Goal: Task Accomplishment & Management: Manage account settings

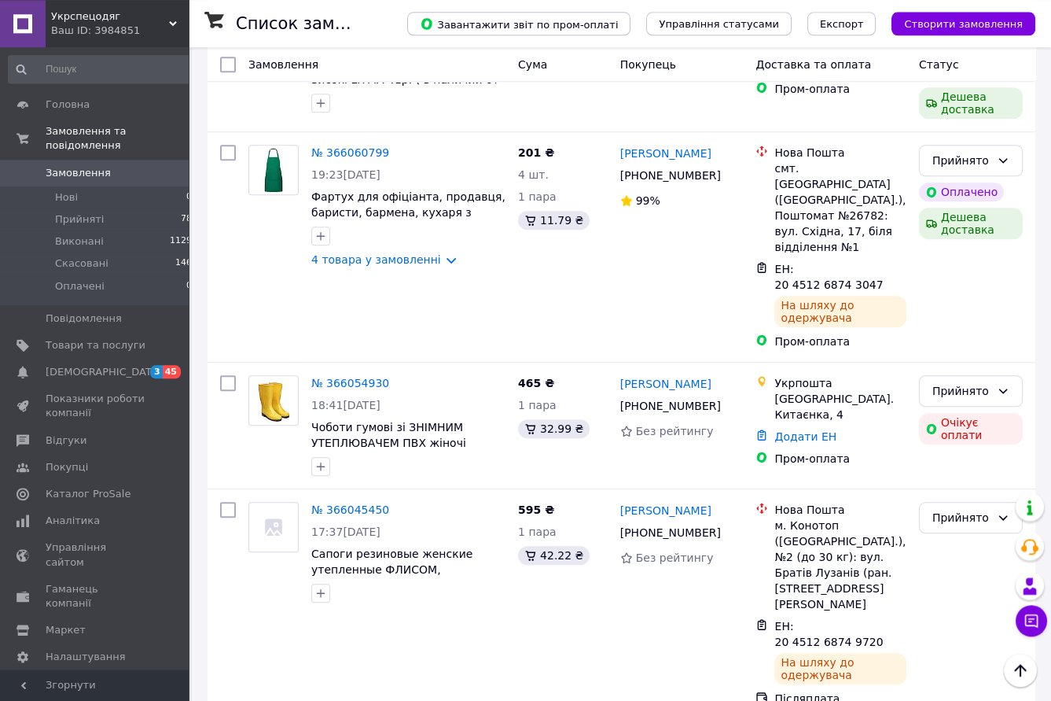
scroll to position [2942, 0]
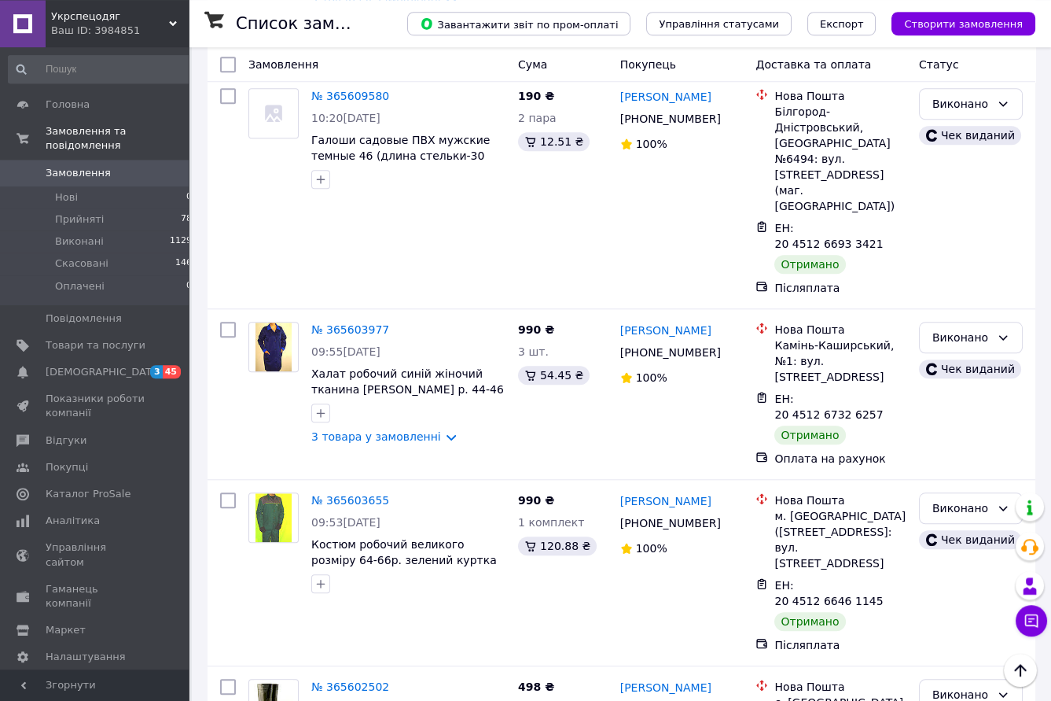
scroll to position [2785, 0]
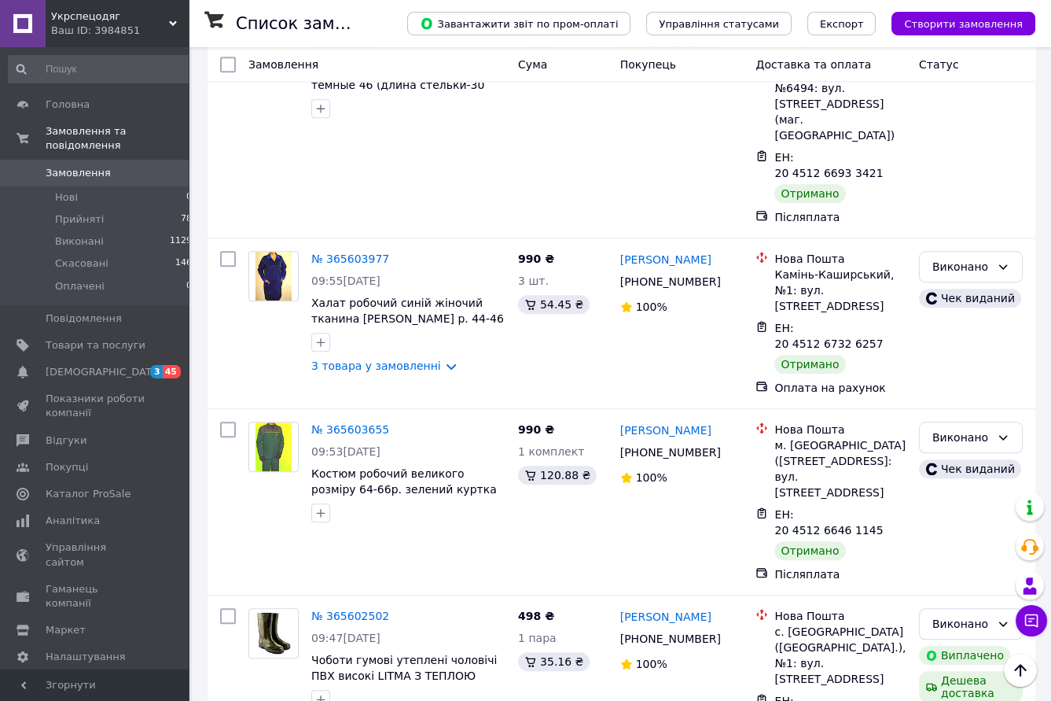
scroll to position [2918, 0]
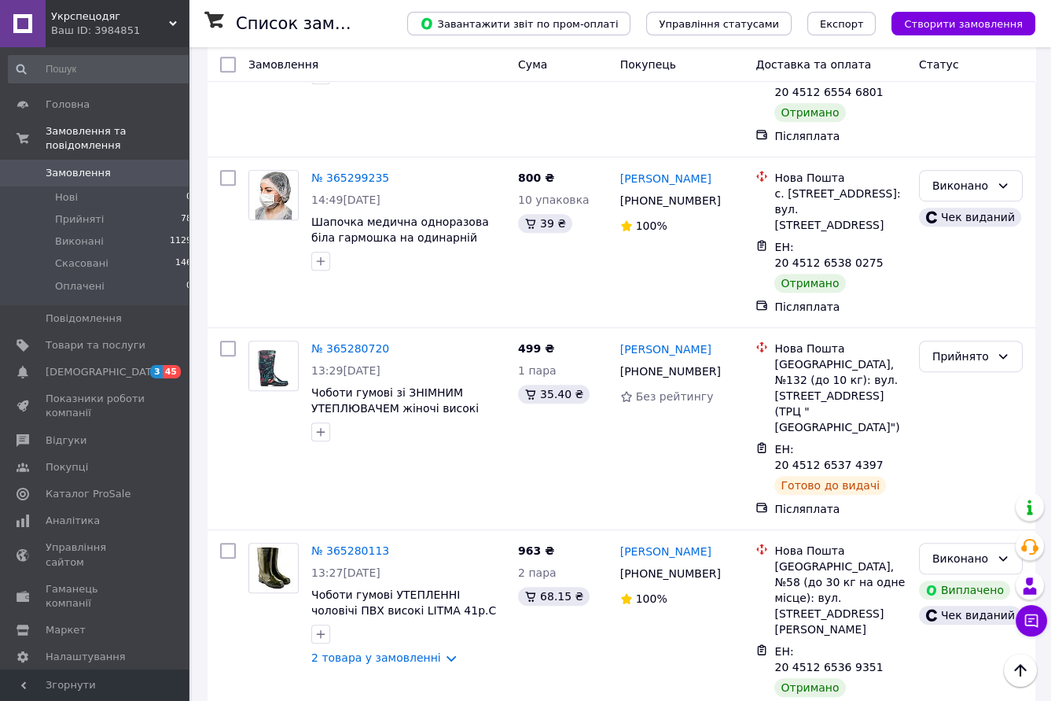
scroll to position [2512, 0]
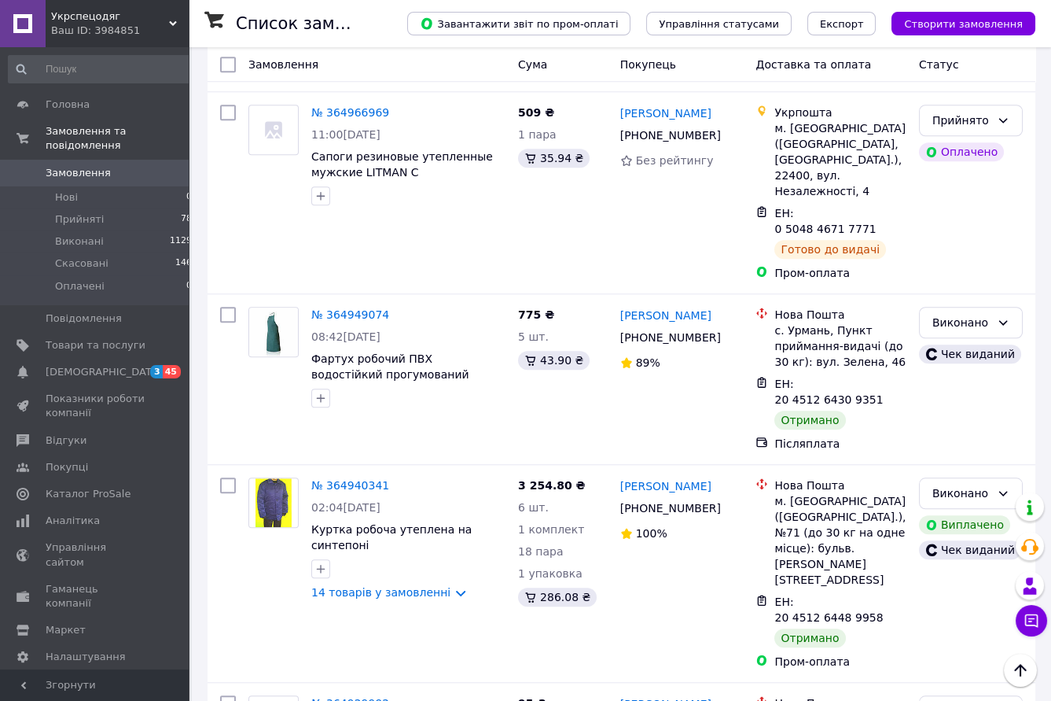
scroll to position [2661, 0]
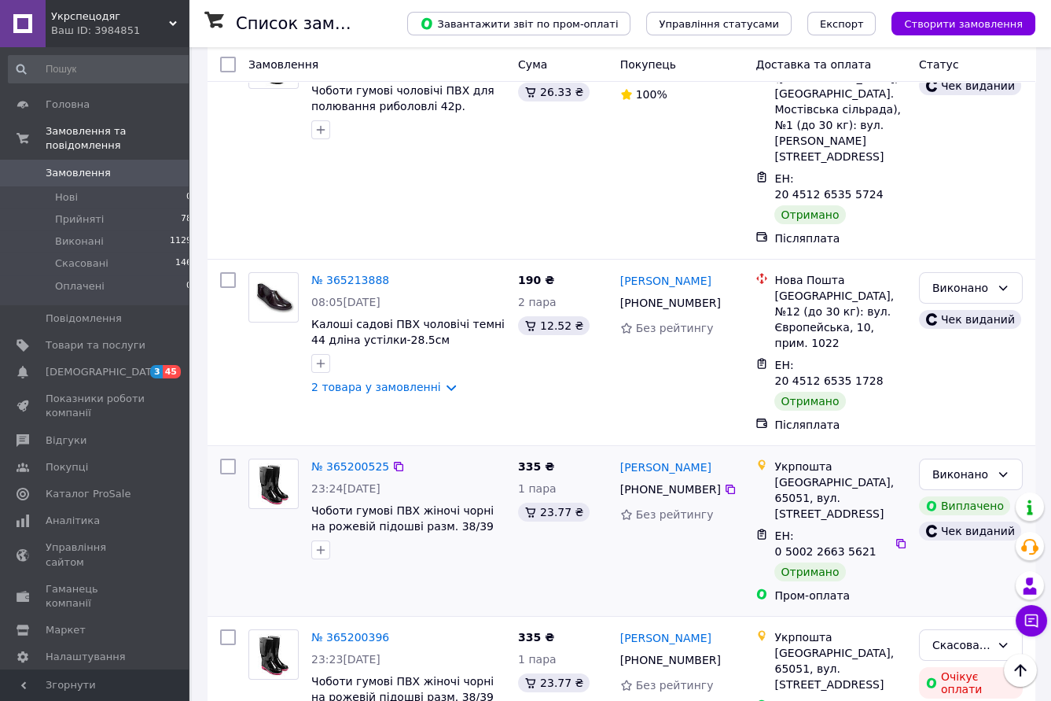
scroll to position [260, 0]
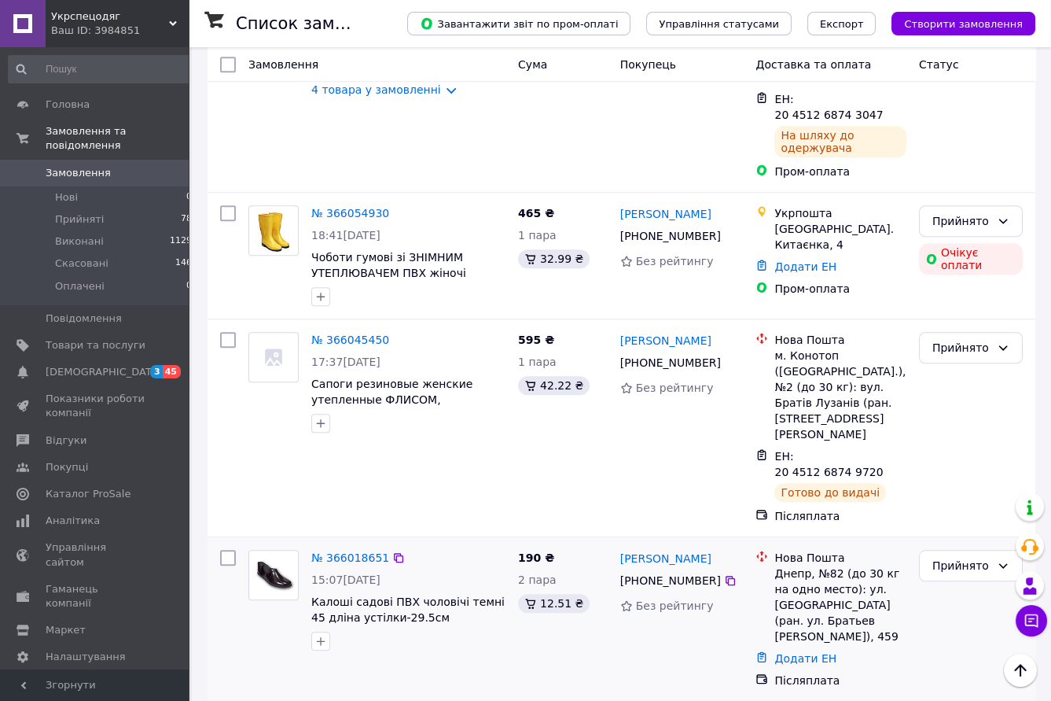
scroll to position [2929, 0]
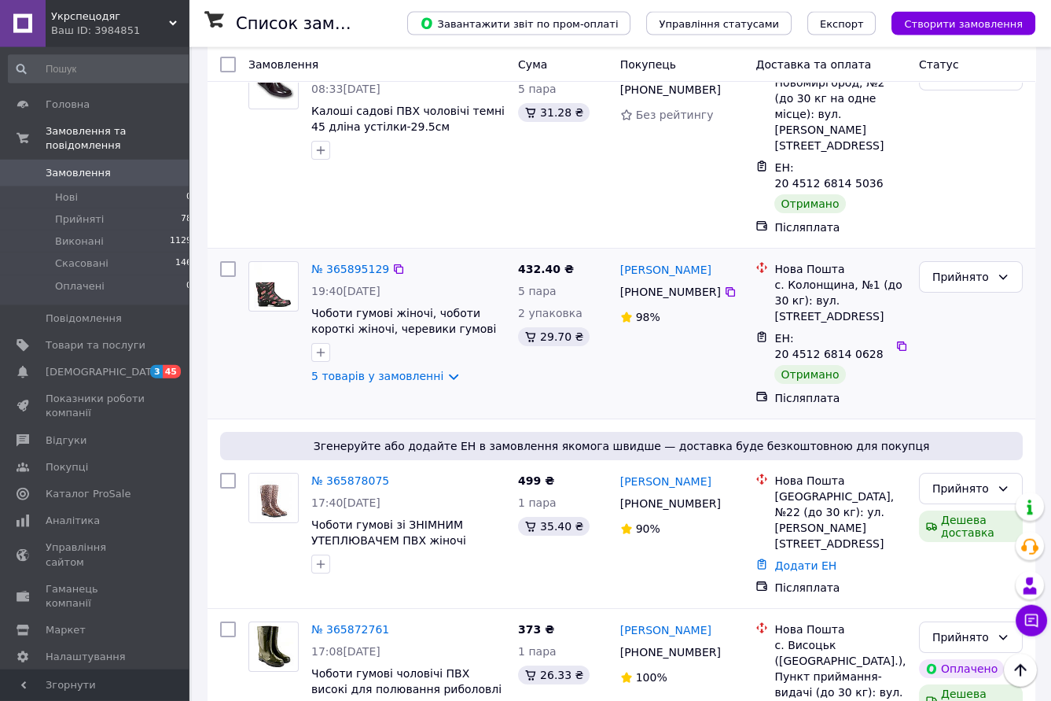
scroll to position [173, 0]
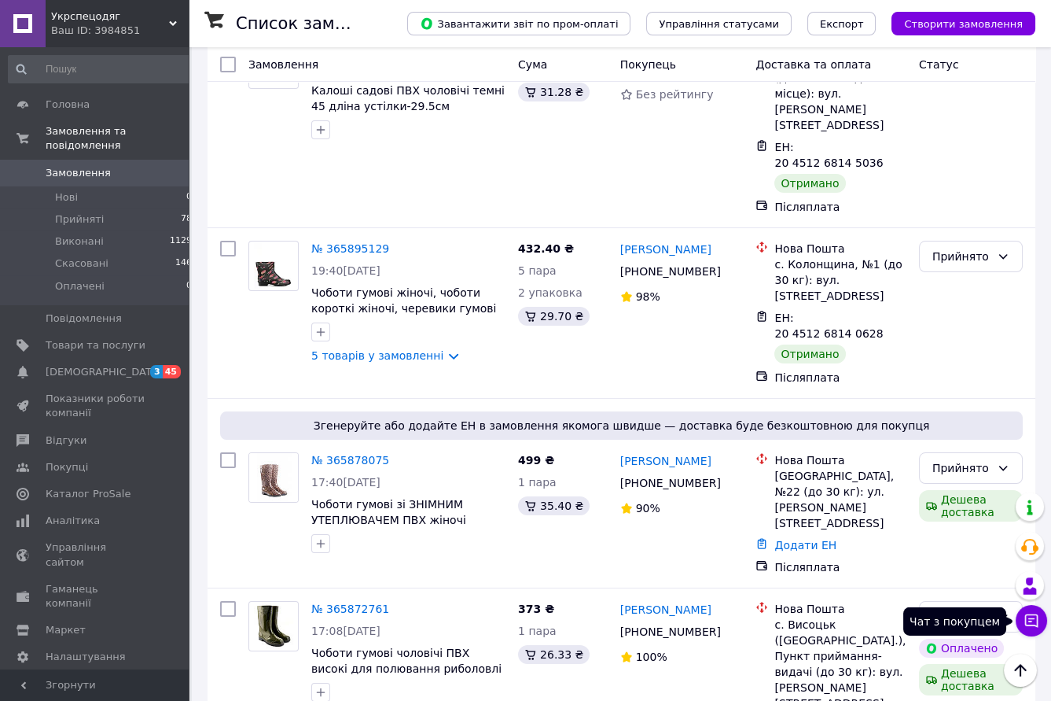
click at [1025, 625] on icon at bounding box center [1032, 621] width 16 height 16
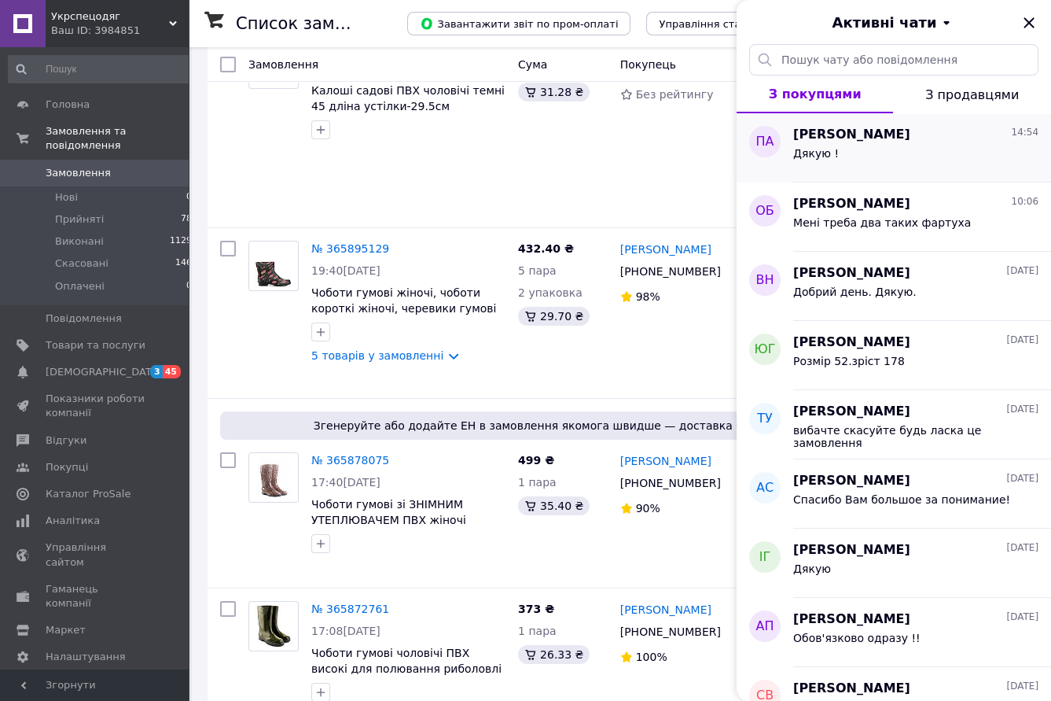
click at [823, 141] on span "[PERSON_NAME]" at bounding box center [851, 135] width 117 height 18
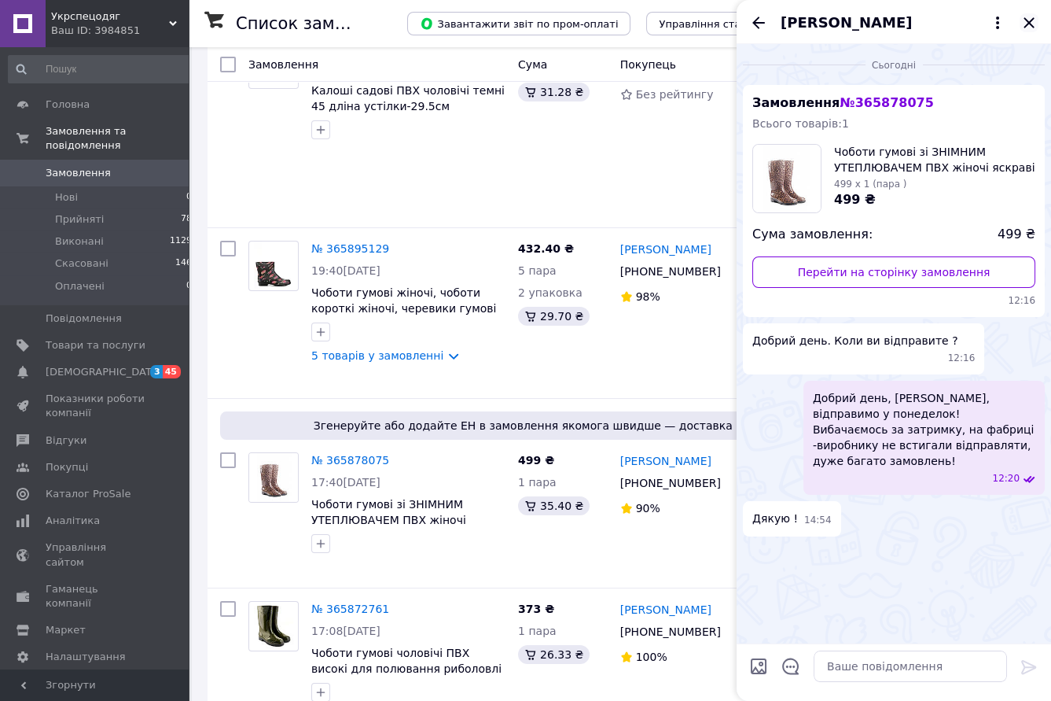
click at [1028, 24] on icon "Закрити" at bounding box center [1029, 22] width 10 height 10
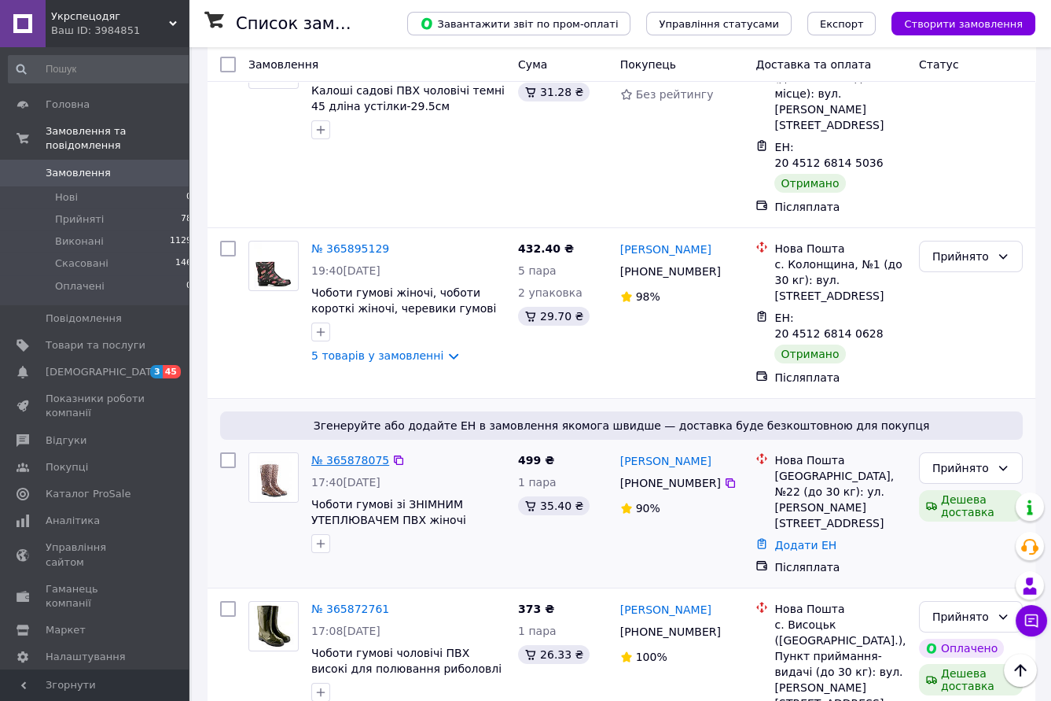
click at [340, 454] on link "№ 365878075" at bounding box center [350, 460] width 78 height 13
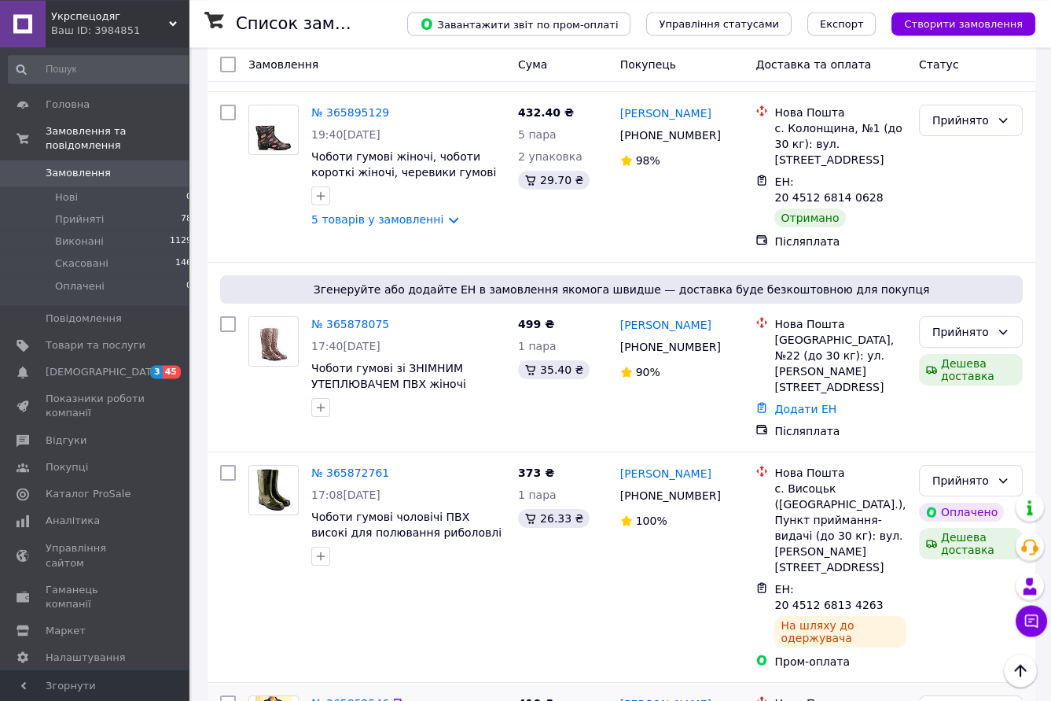
scroll to position [260, 0]
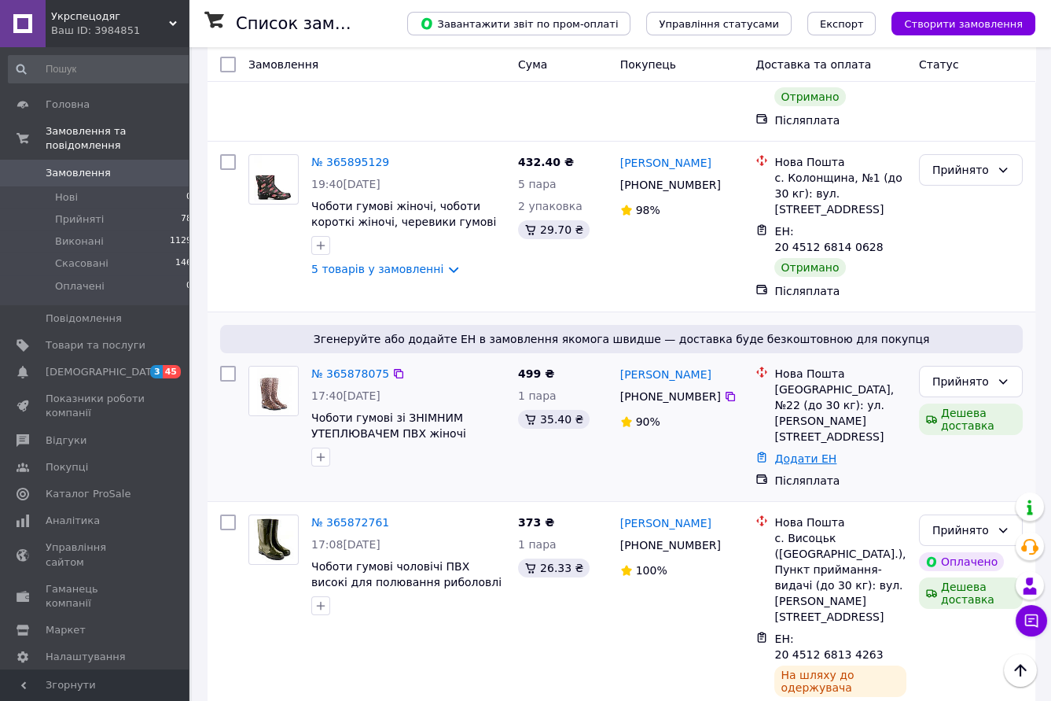
click at [793, 452] on link "Додати ЕН" at bounding box center [806, 458] width 62 height 13
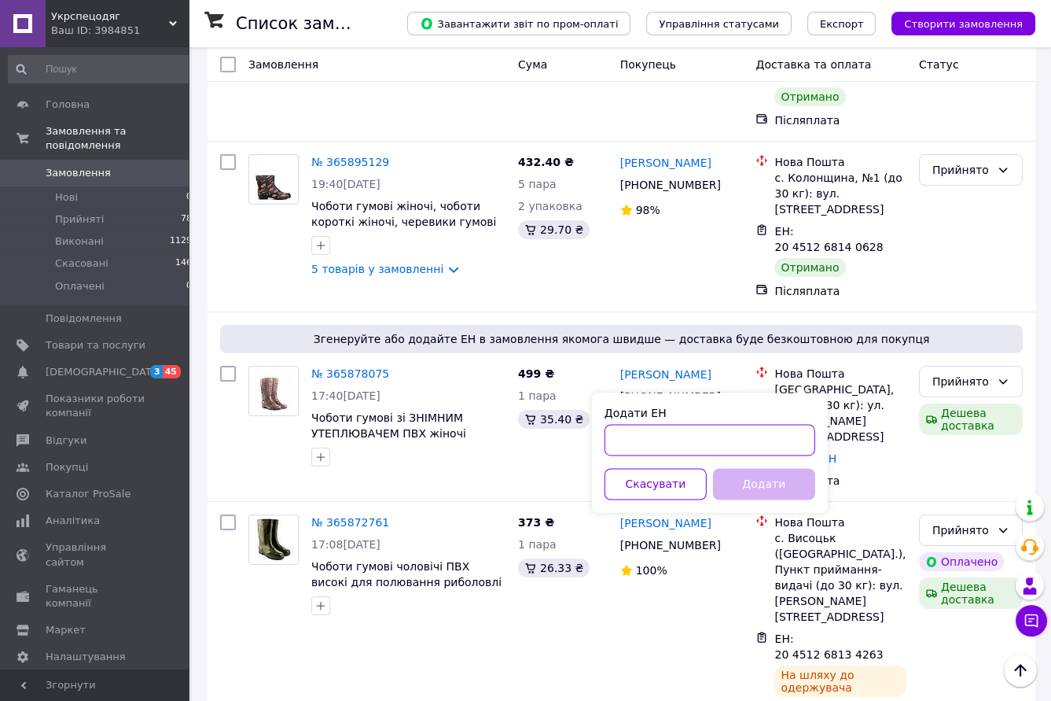
click at [679, 440] on input "Додати ЕН" at bounding box center [710, 439] width 211 height 31
type input "20451269201449"
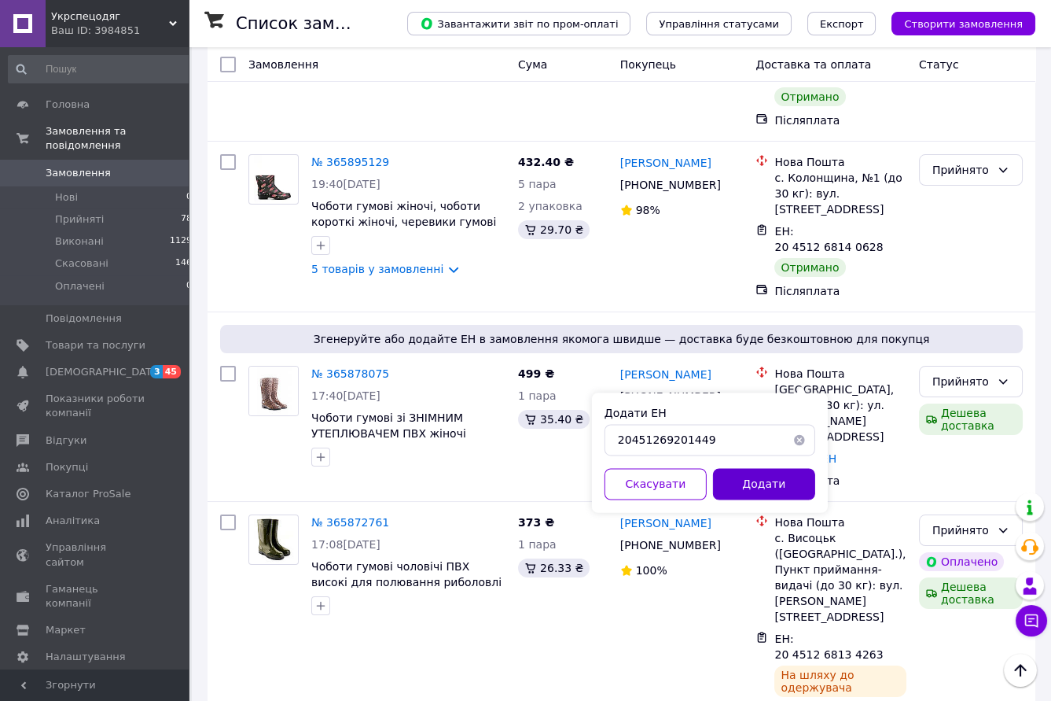
click at [740, 479] on button "Додати" at bounding box center [764, 483] width 102 height 31
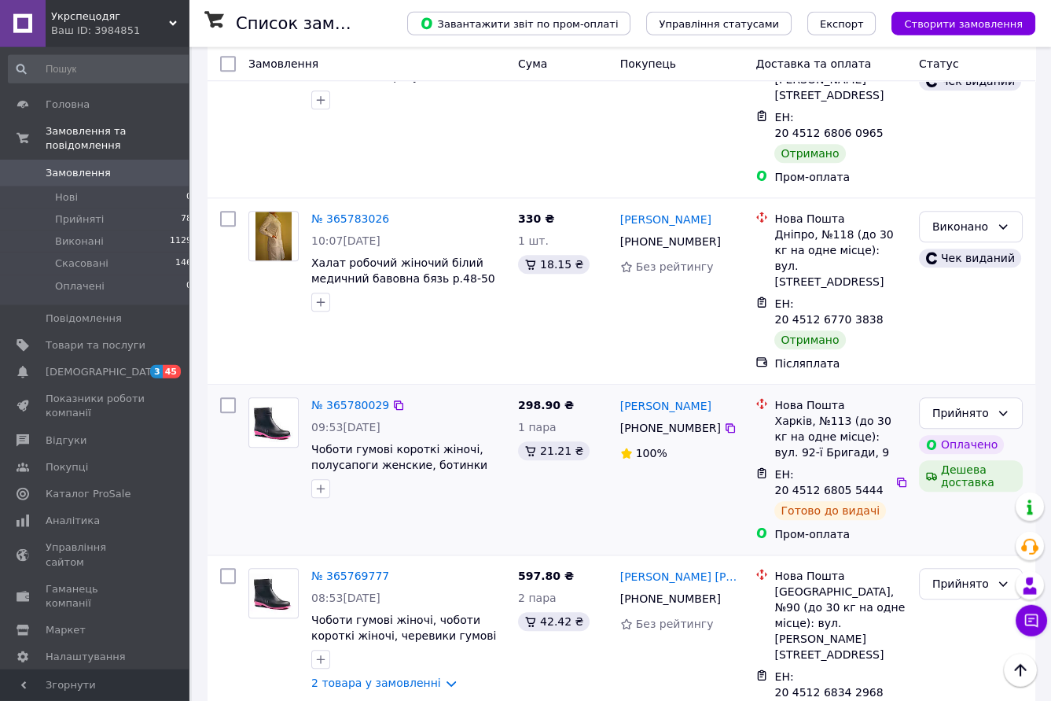
scroll to position [2736, 0]
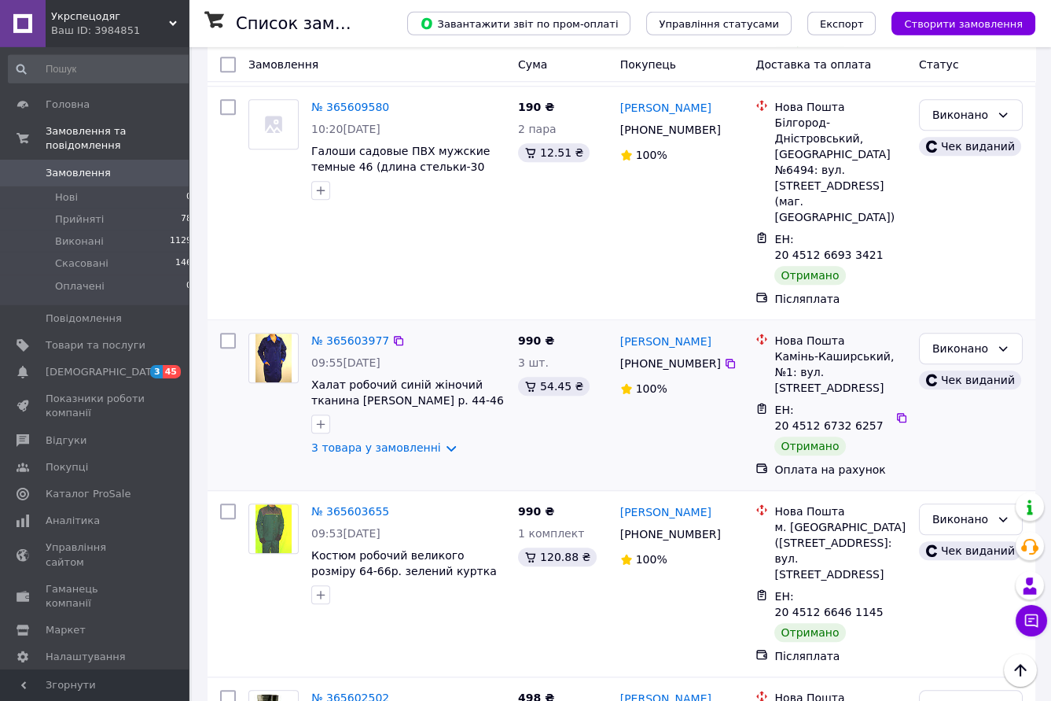
scroll to position [2773, 0]
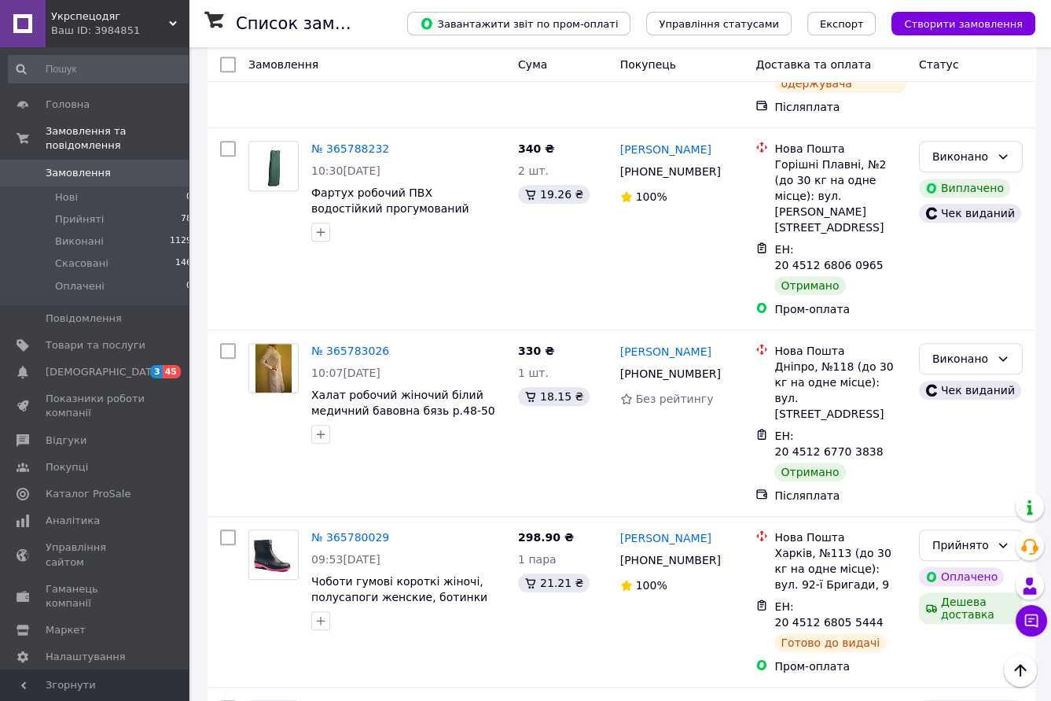
scroll to position [2711, 0]
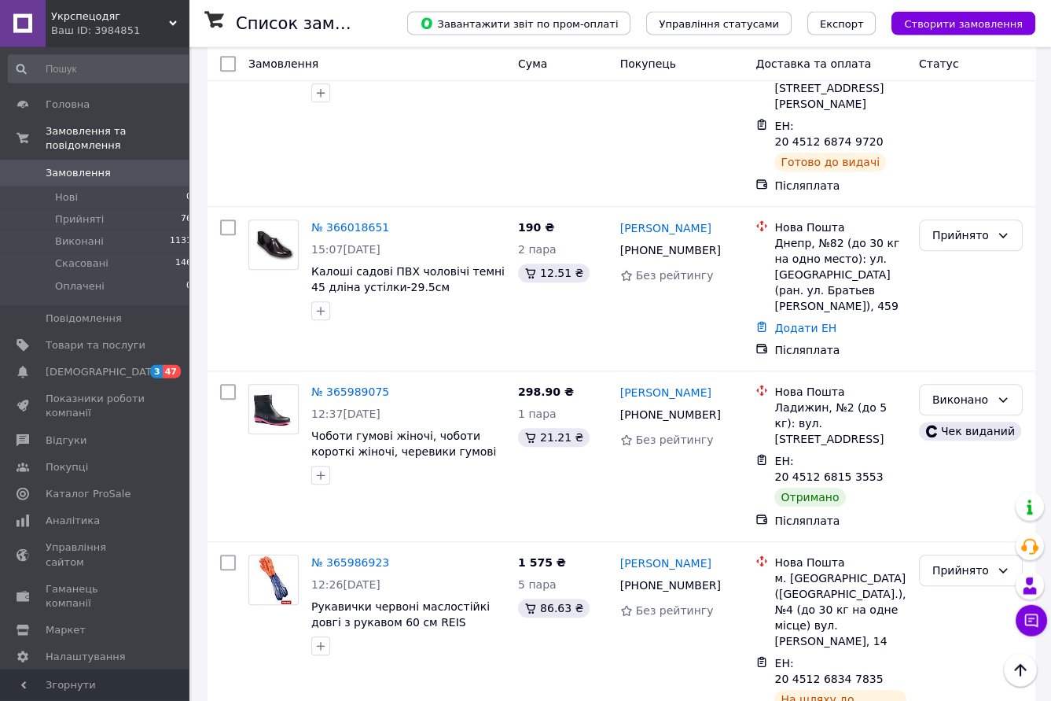
scroll to position [2936, 0]
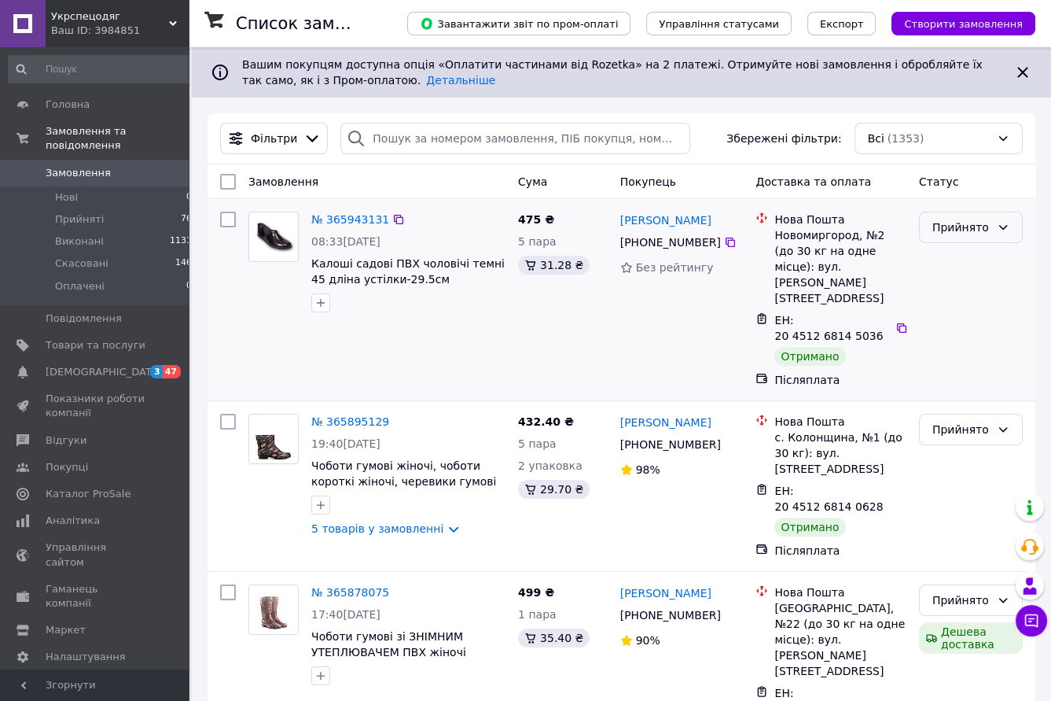
click at [1002, 231] on icon at bounding box center [1003, 227] width 13 height 13
click at [969, 263] on li "Виконано" at bounding box center [971, 262] width 102 height 28
click at [1007, 423] on icon at bounding box center [1003, 429] width 13 height 13
click at [967, 420] on li "Виконано" at bounding box center [971, 417] width 102 height 28
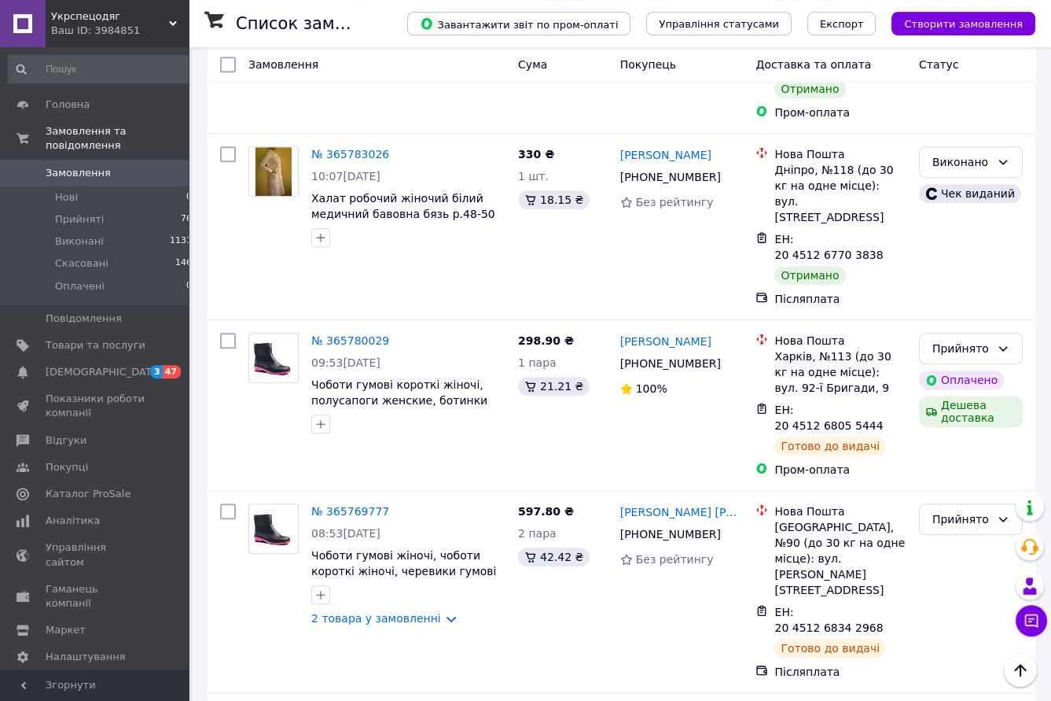
scroll to position [2698, 0]
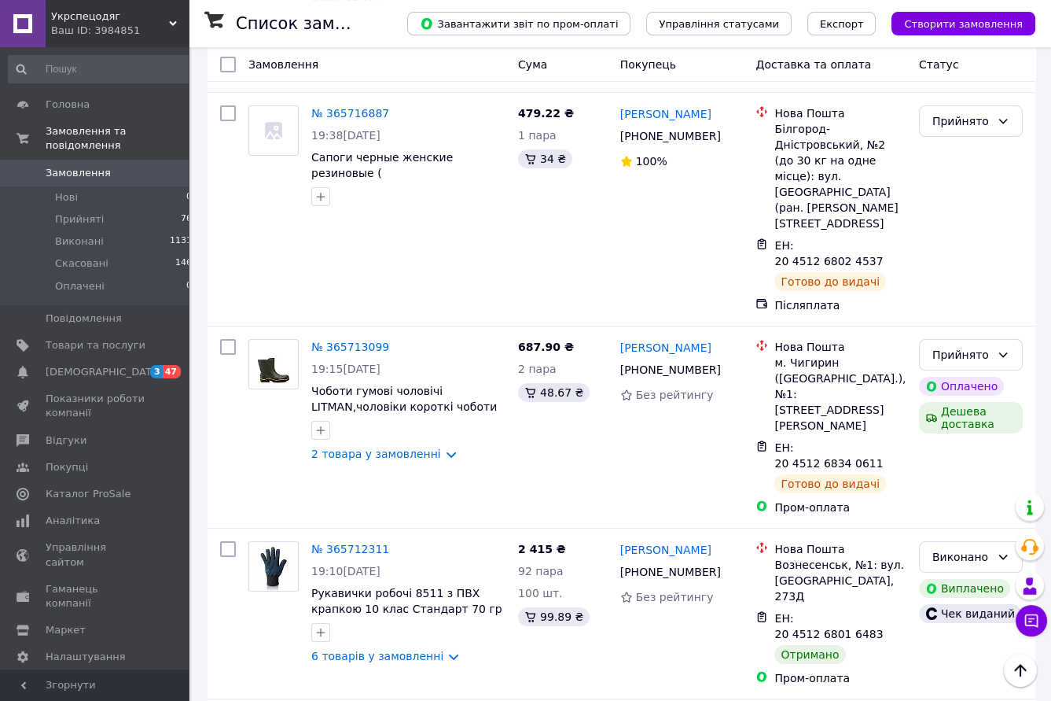
scroll to position [2773, 0]
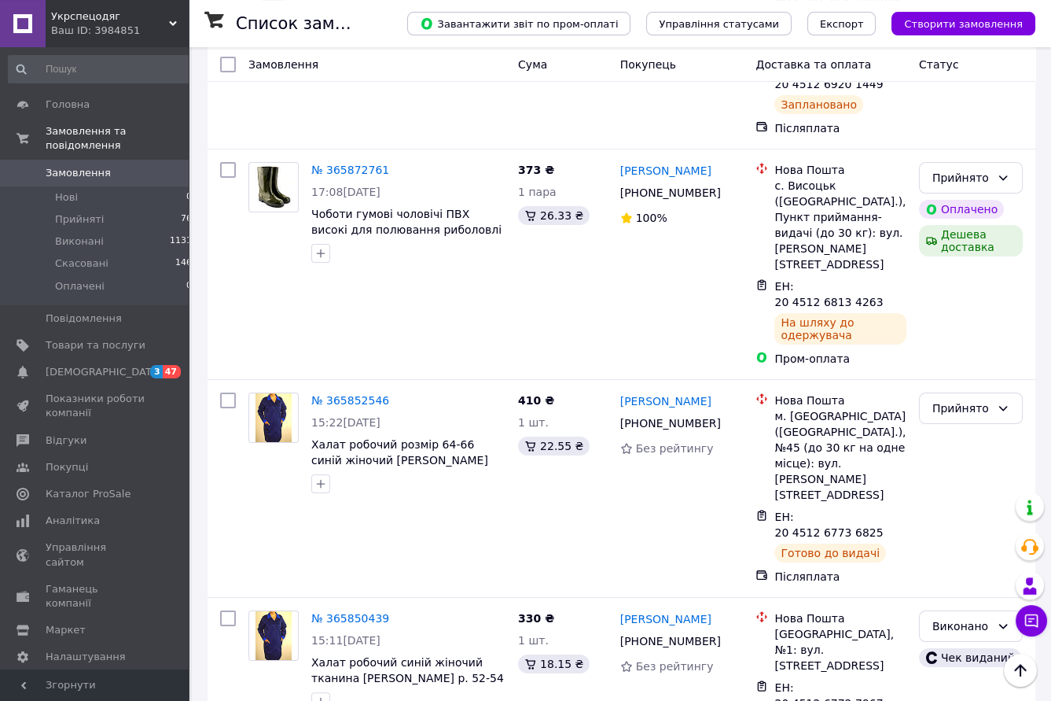
scroll to position [2698, 0]
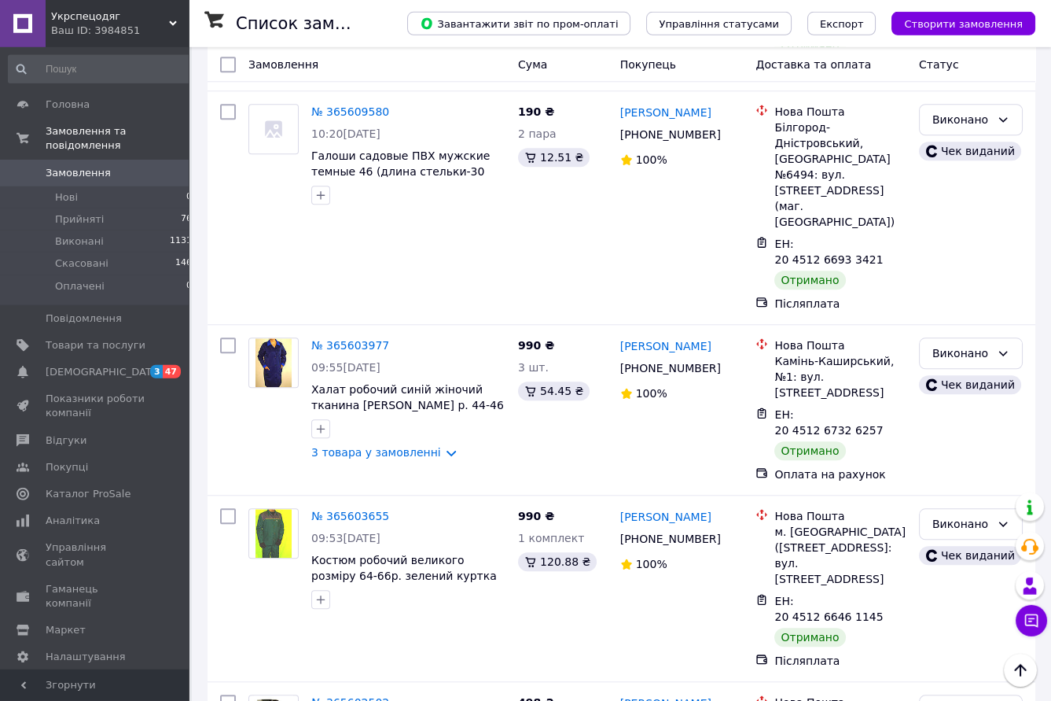
scroll to position [2773, 0]
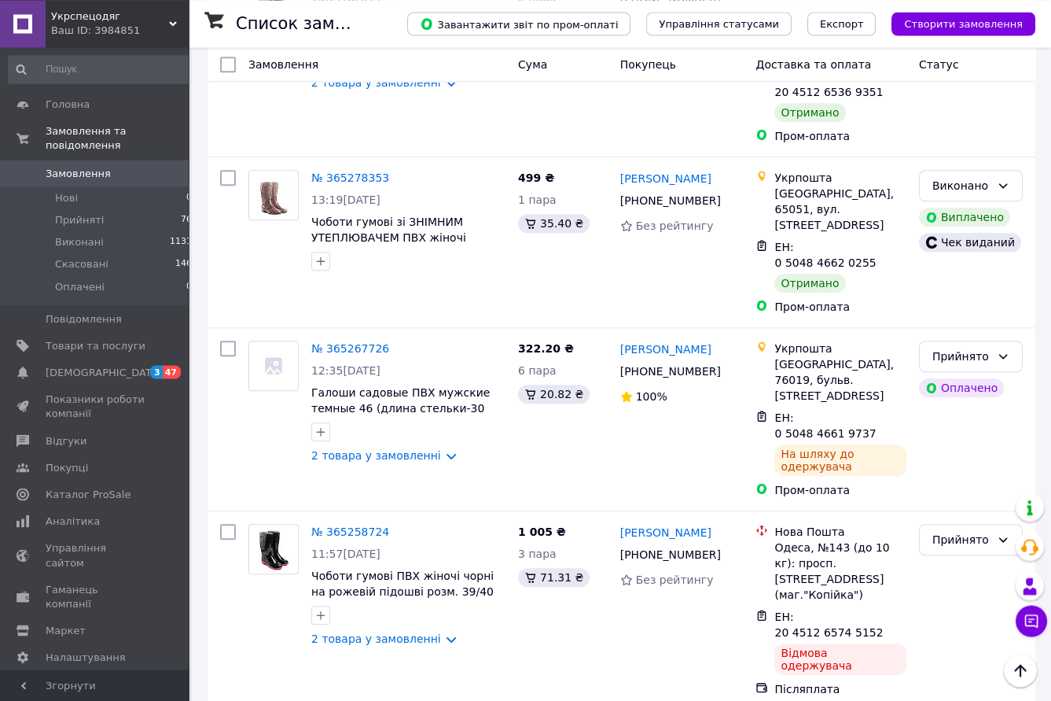
scroll to position [2512, 0]
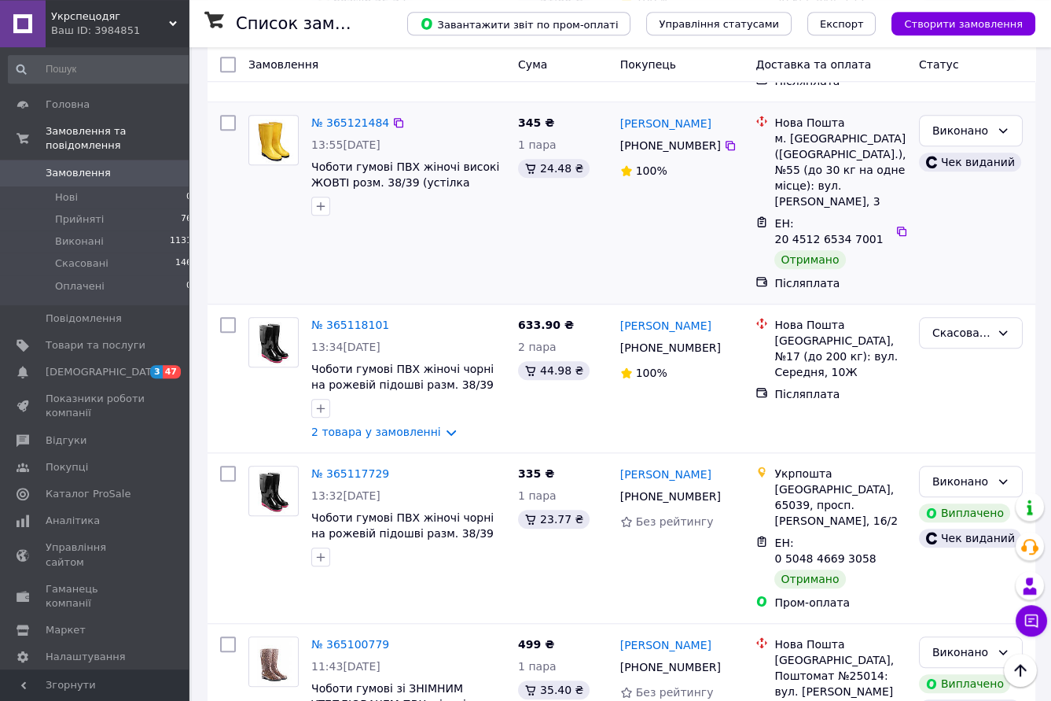
scroll to position [2768, 0]
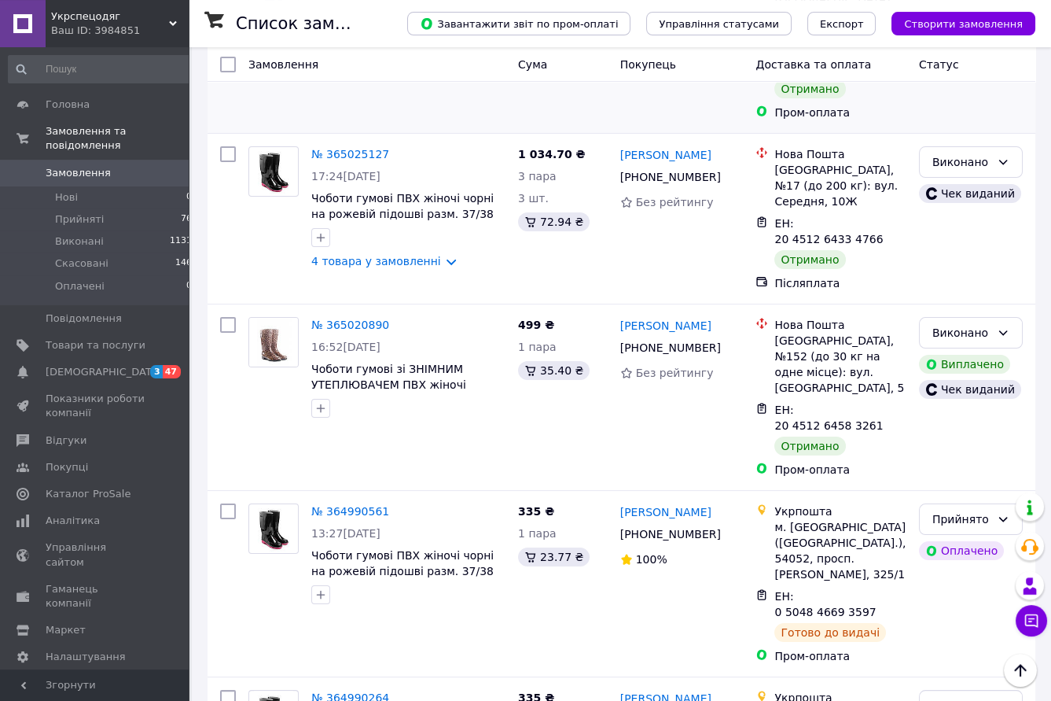
scroll to position [2598, 0]
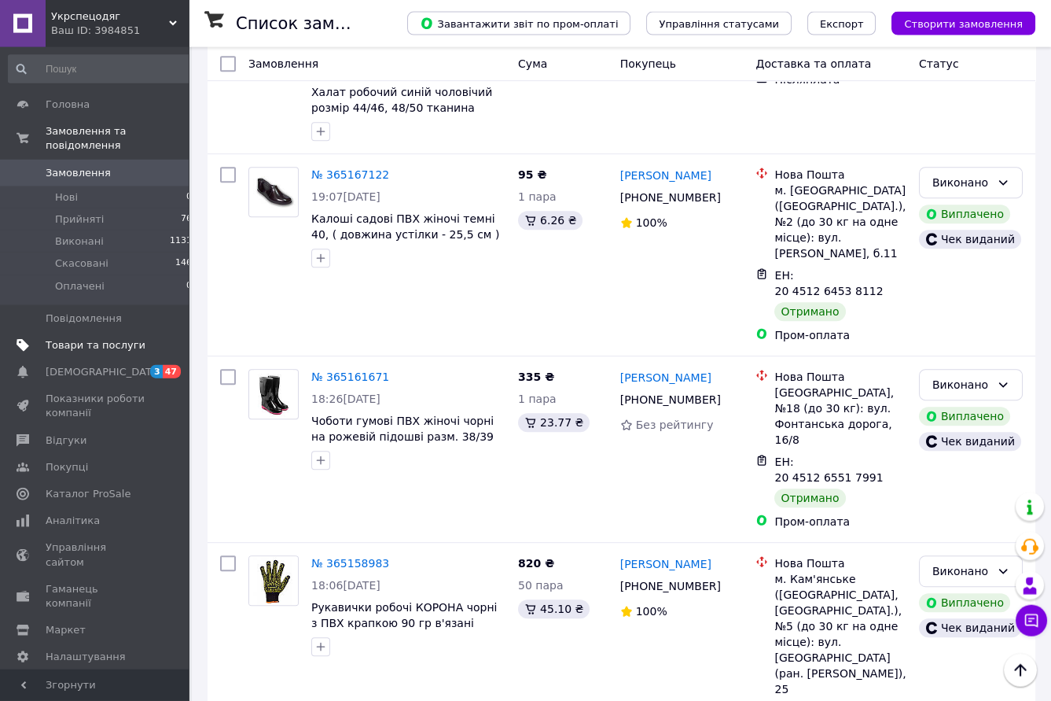
scroll to position [2768, 0]
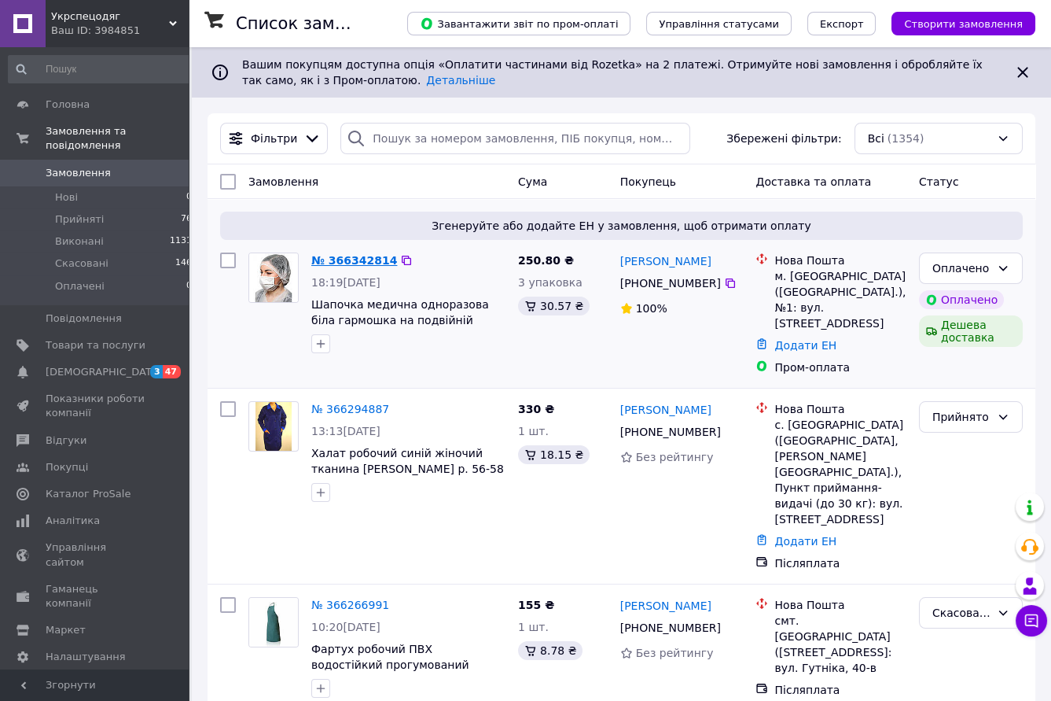
click at [348, 260] on link "№ 366342814" at bounding box center [354, 260] width 86 height 13
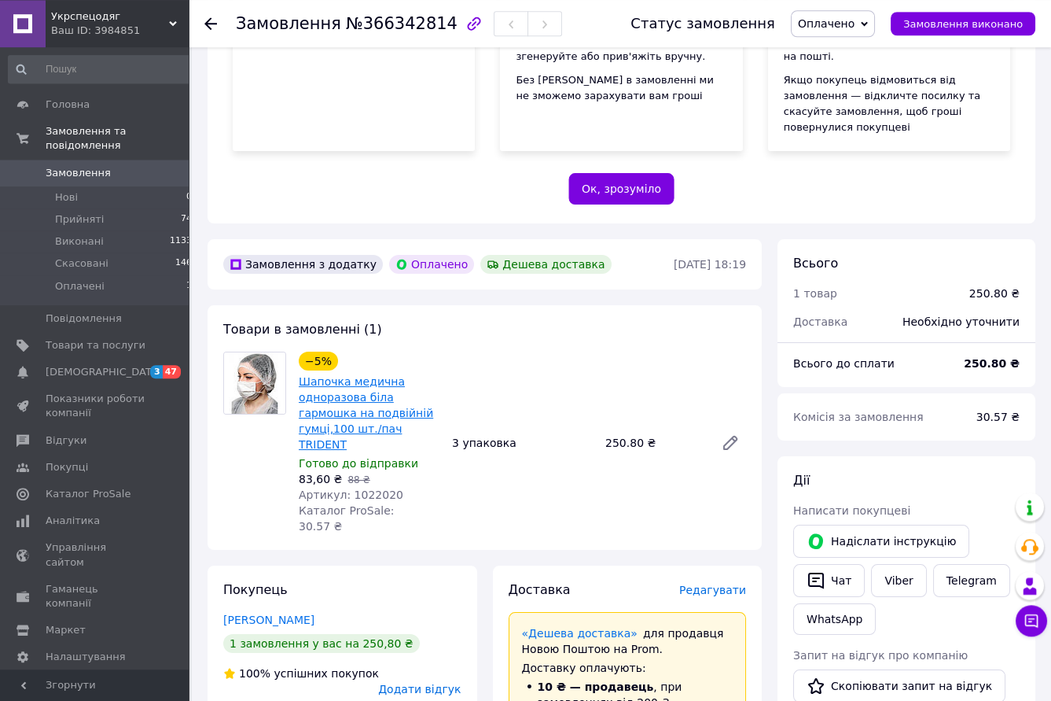
scroll to position [346, 0]
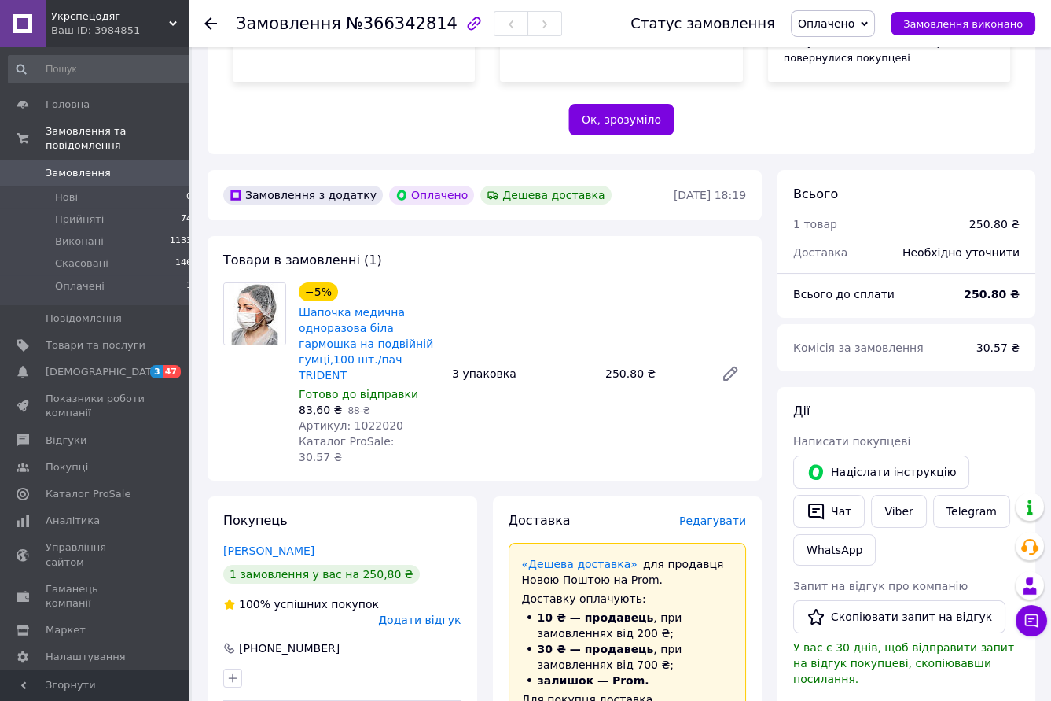
click at [868, 22] on icon at bounding box center [864, 23] width 7 height 5
click at [855, 53] on li "Прийнято" at bounding box center [833, 55] width 83 height 24
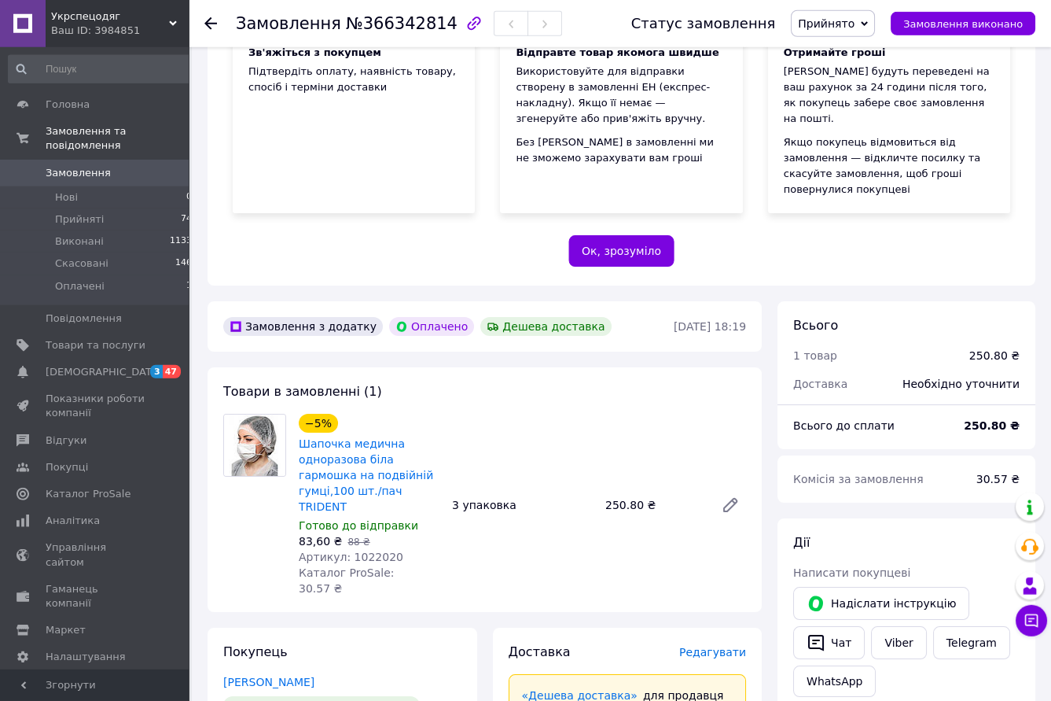
scroll to position [260, 0]
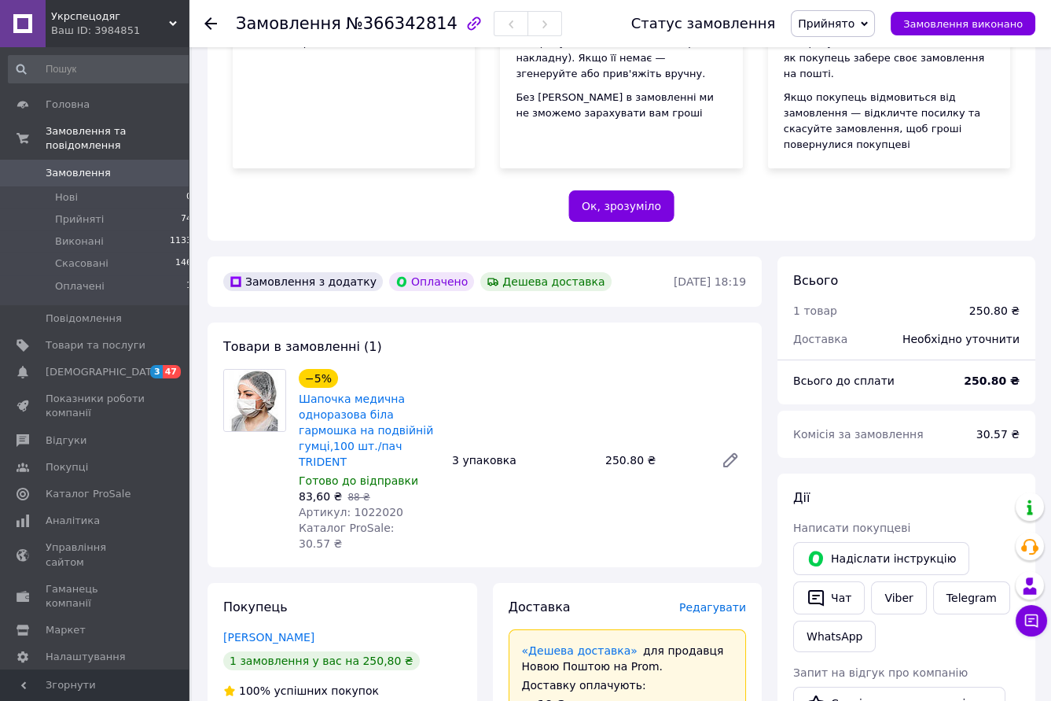
click at [208, 27] on use at bounding box center [210, 23] width 13 height 13
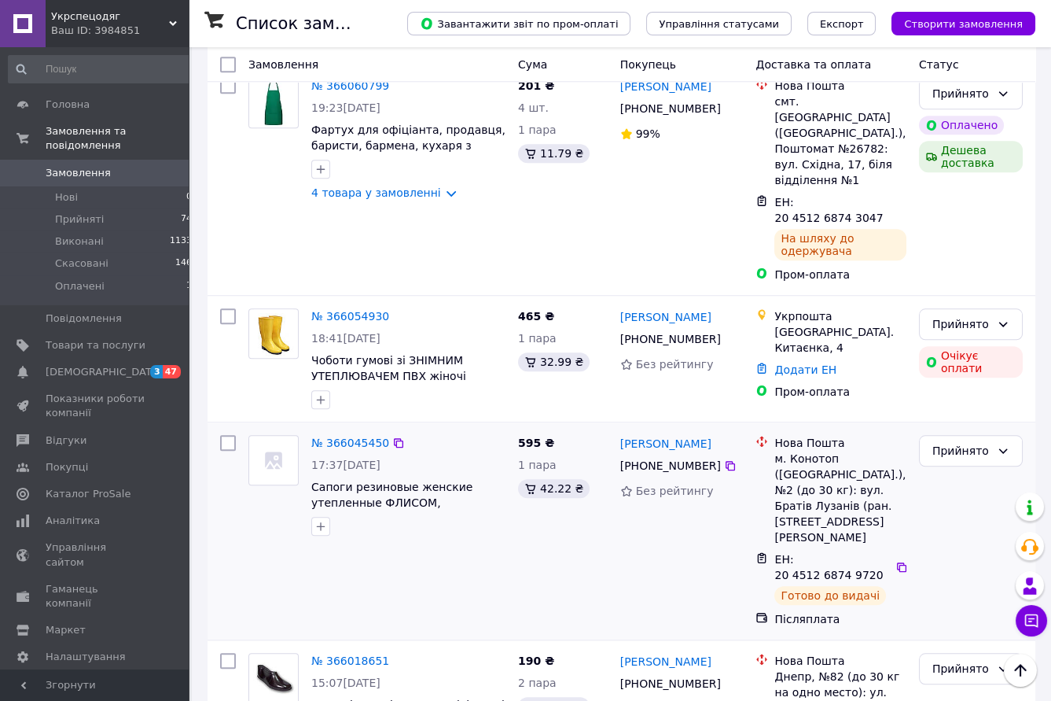
scroll to position [2958, 0]
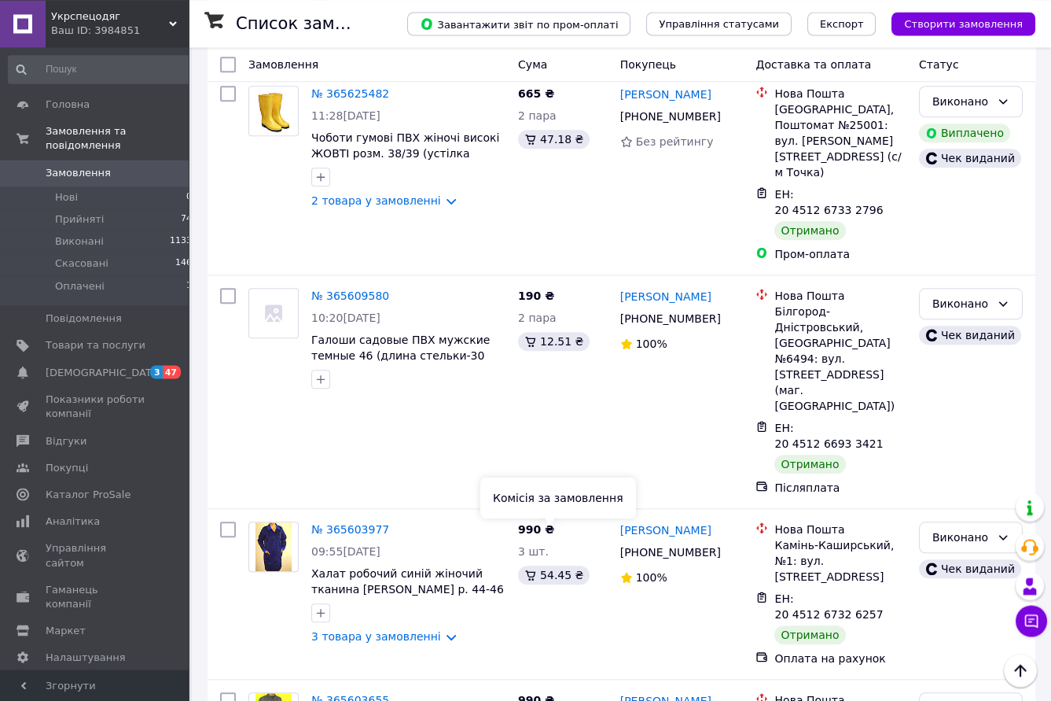
scroll to position [2794, 0]
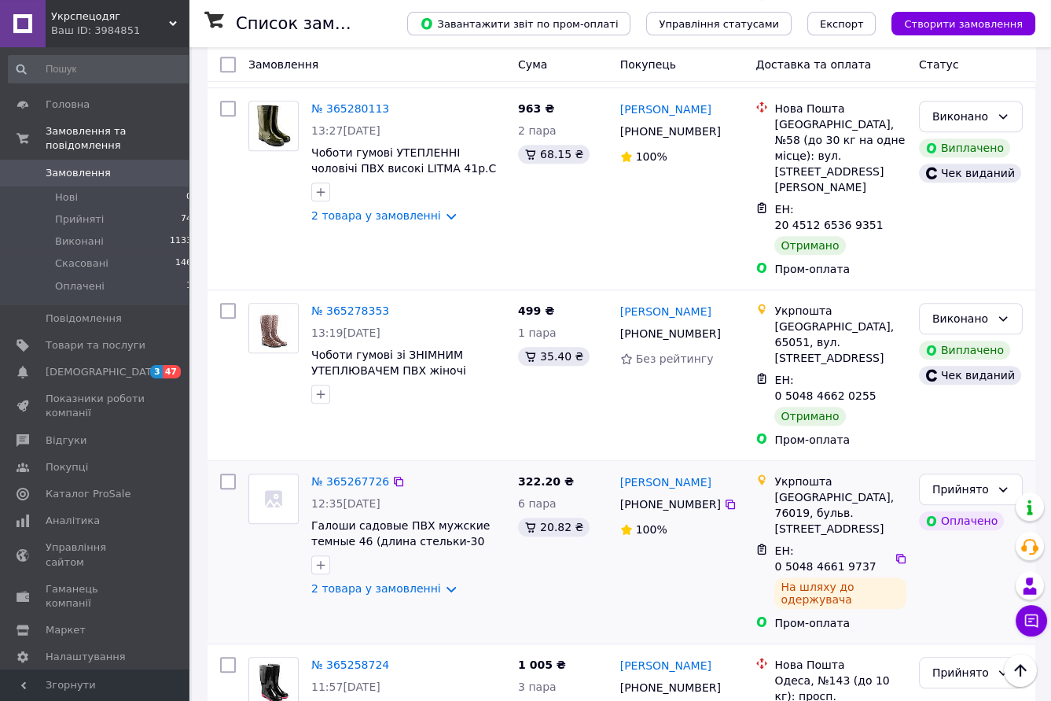
scroll to position [2523, 0]
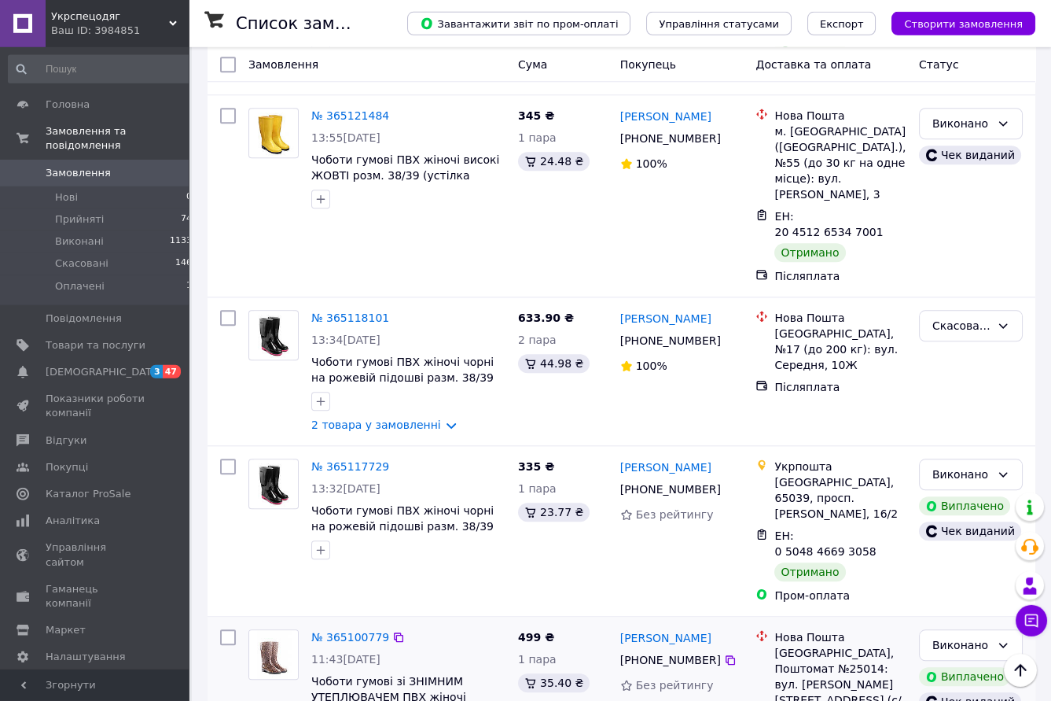
scroll to position [2768, 0]
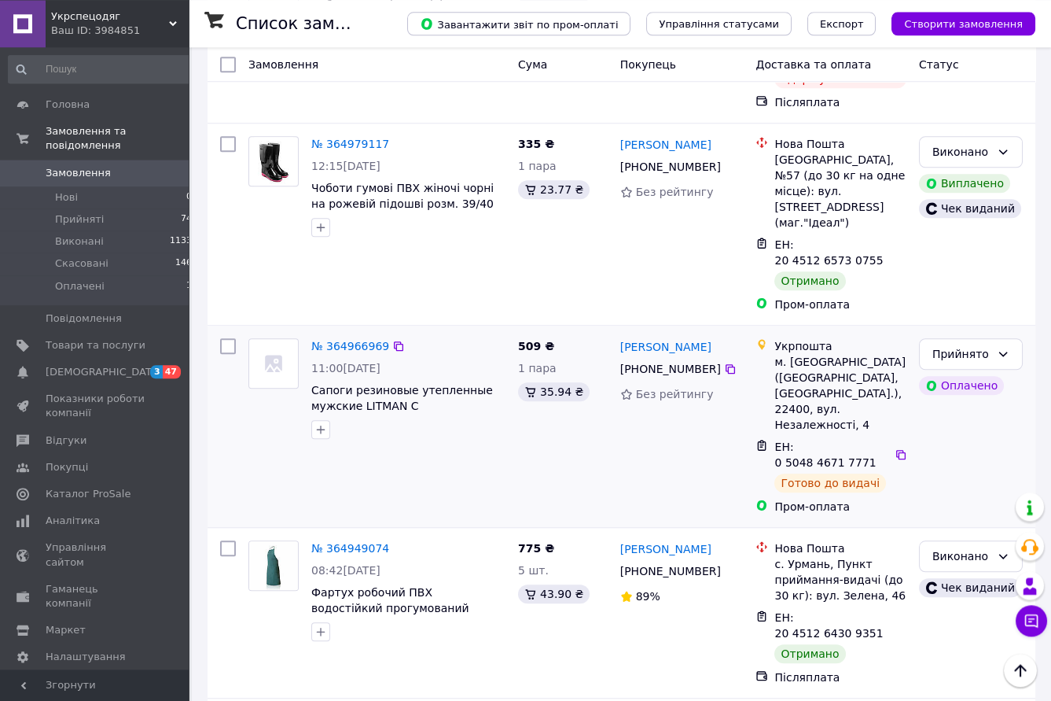
scroll to position [2598, 0]
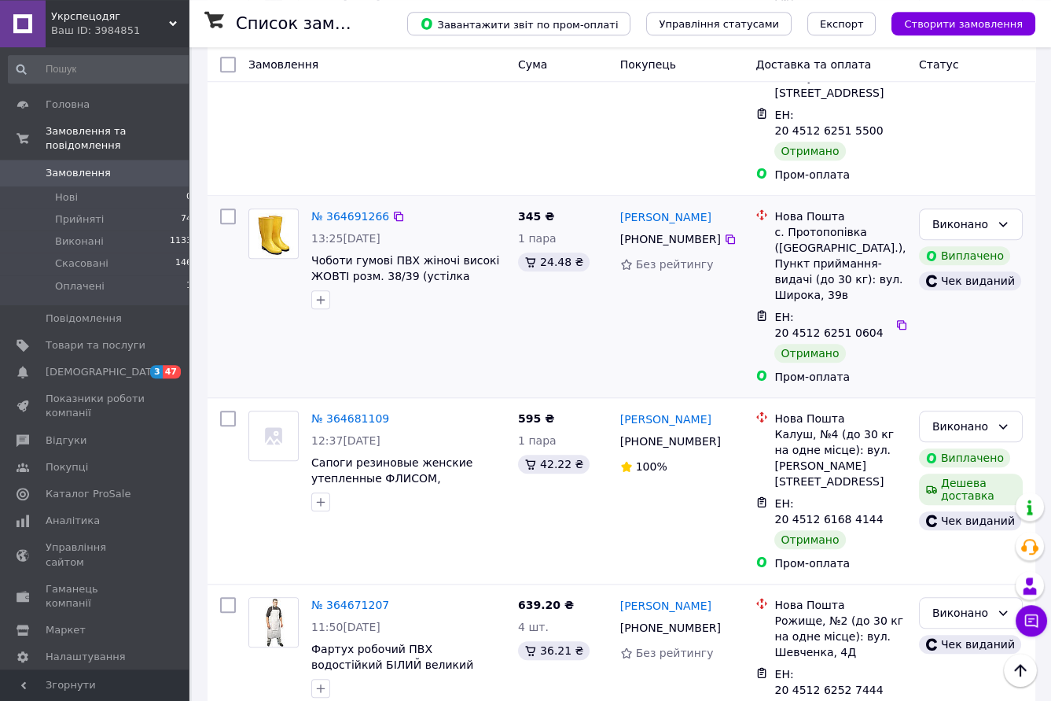
scroll to position [2766, 0]
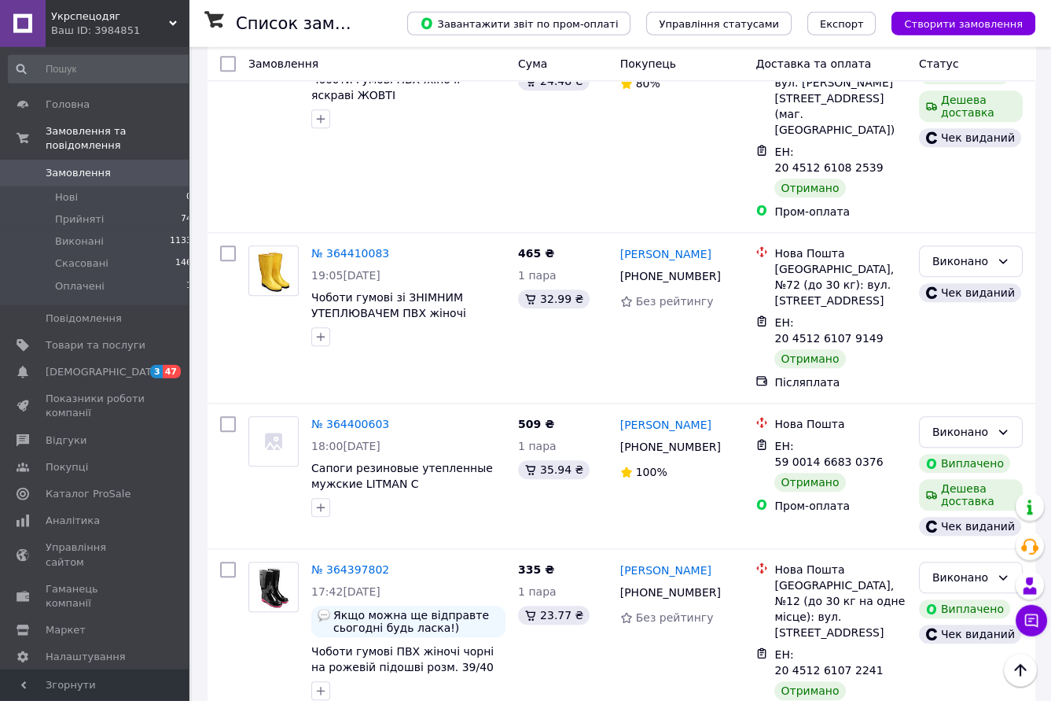
scroll to position [2538, 0]
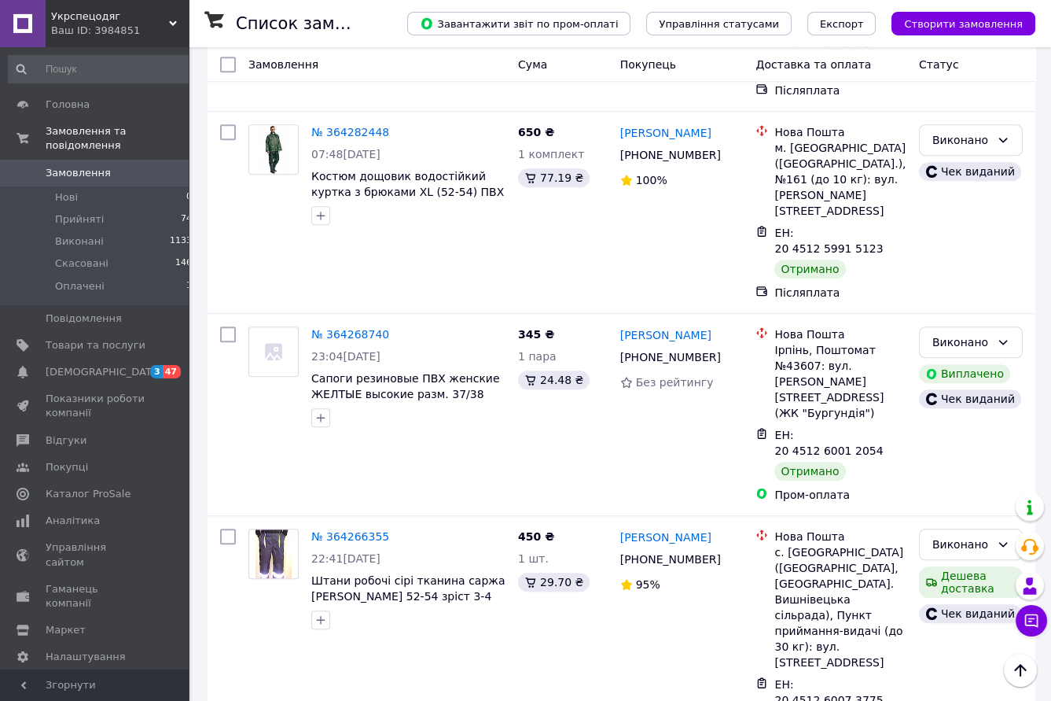
scroll to position [2833, 0]
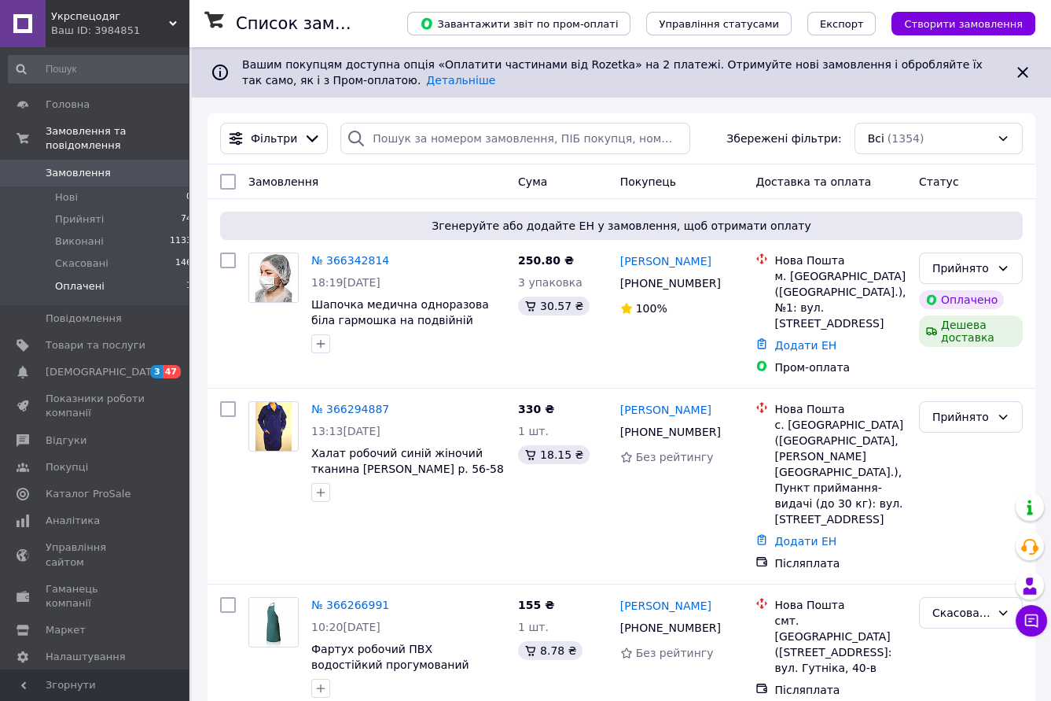
click at [82, 279] on span "Оплачені" at bounding box center [80, 286] width 50 height 14
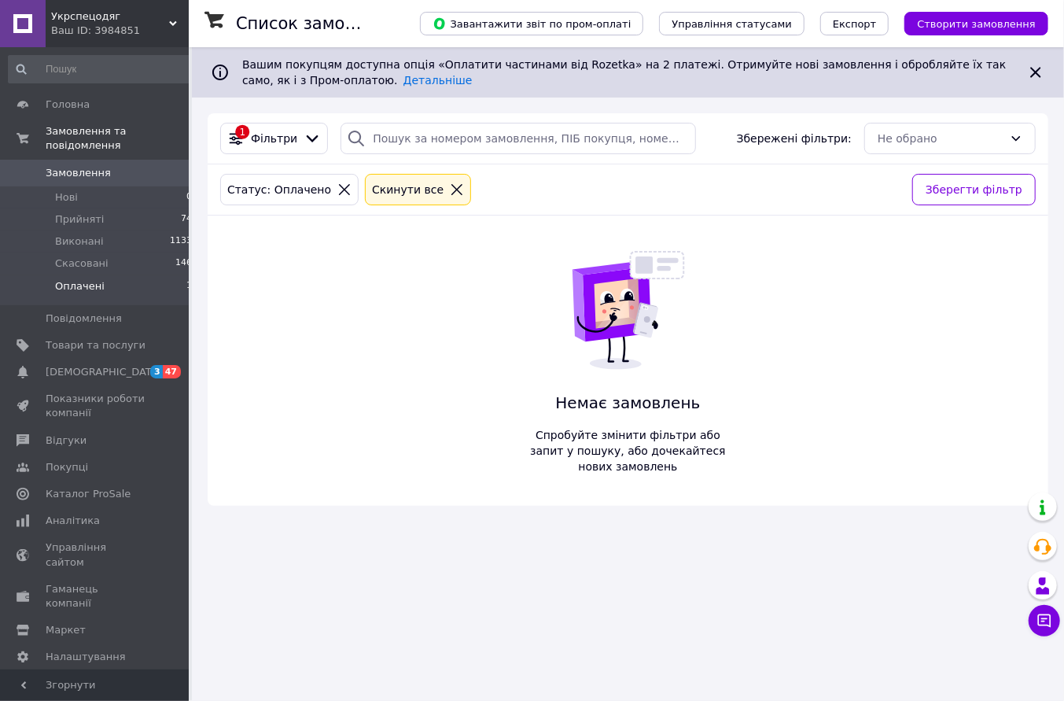
click at [81, 166] on span "Замовлення" at bounding box center [78, 173] width 65 height 14
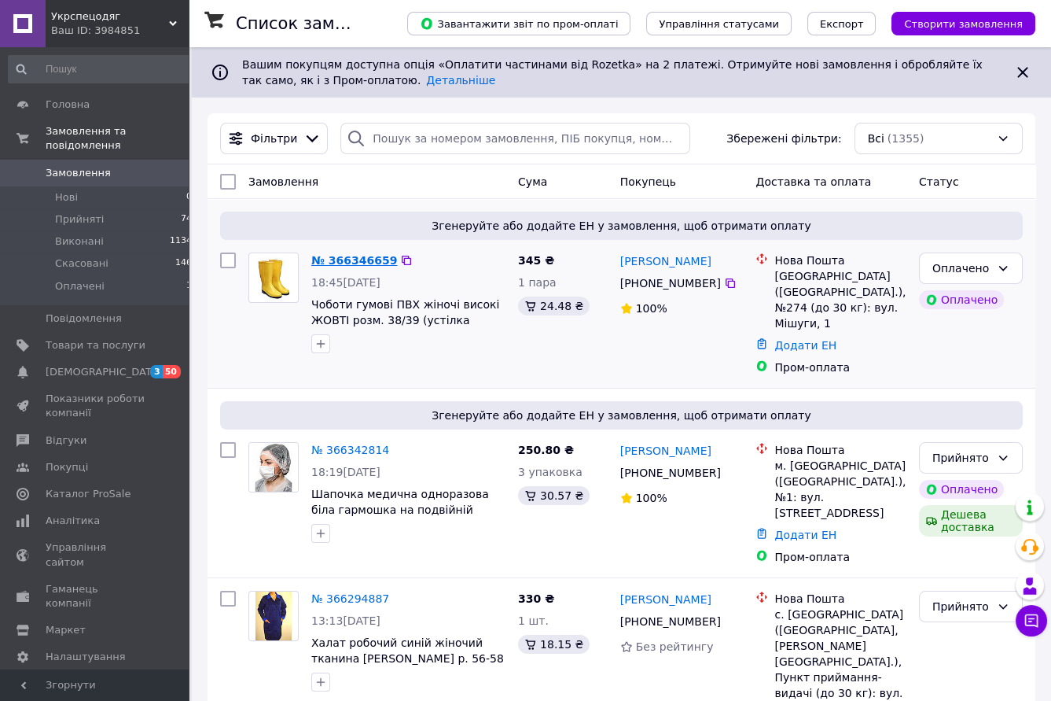
click at [368, 263] on link "№ 366346659" at bounding box center [354, 260] width 86 height 13
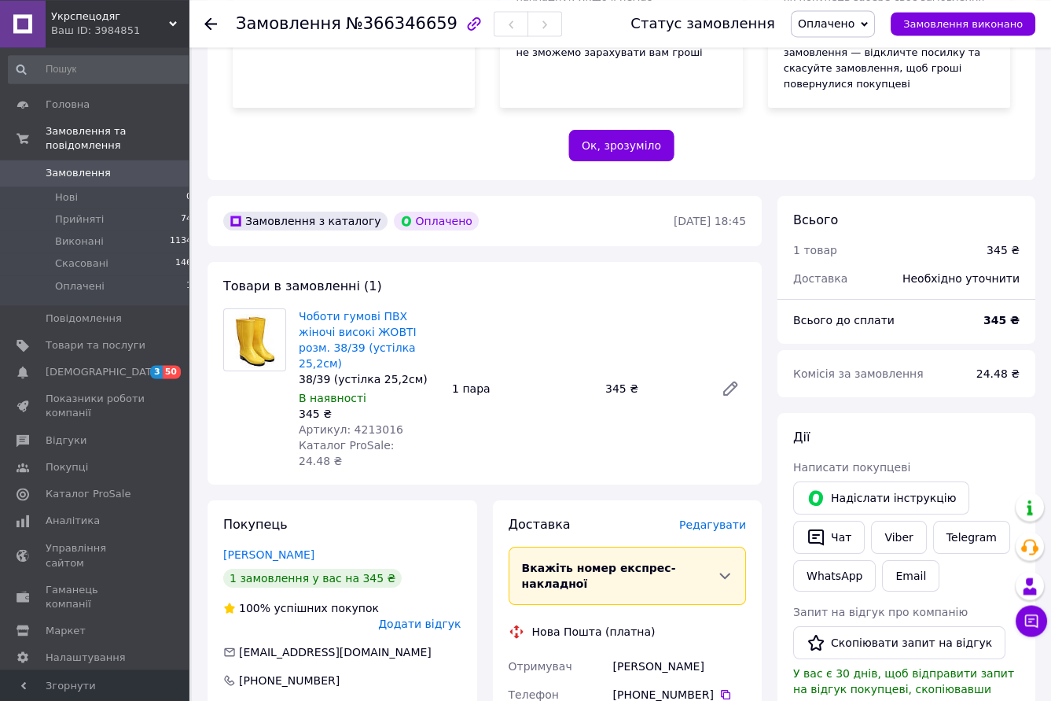
scroll to position [346, 0]
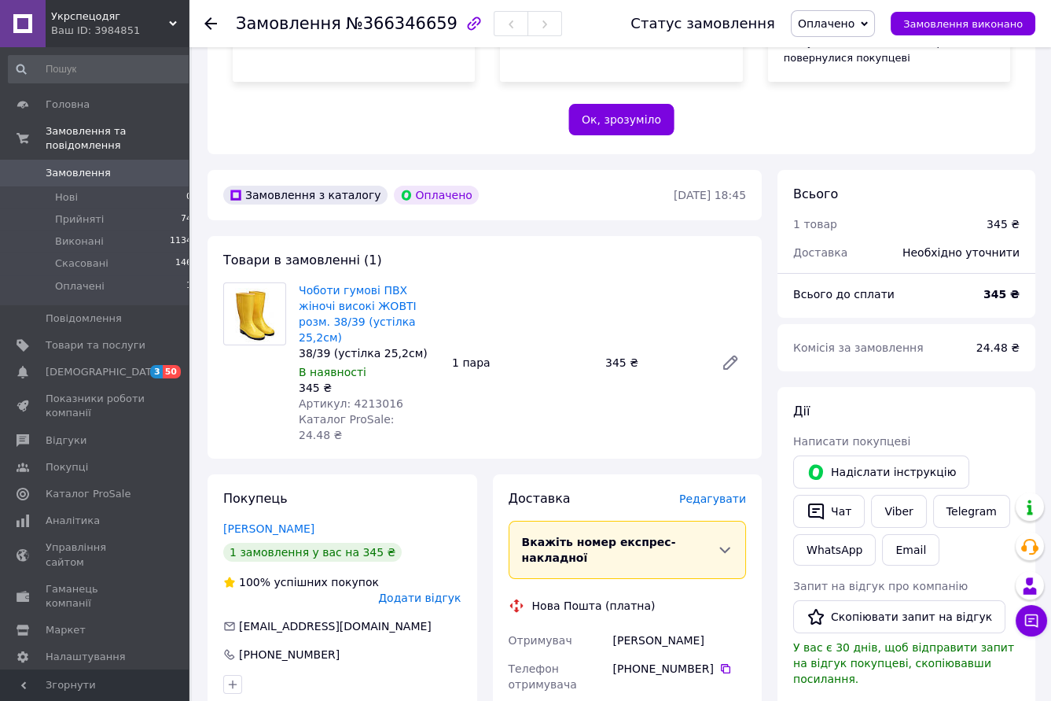
click at [875, 20] on span "Оплачено" at bounding box center [833, 23] width 84 height 27
click at [847, 53] on li "Прийнято" at bounding box center [833, 55] width 83 height 24
click at [207, 25] on use at bounding box center [210, 23] width 13 height 13
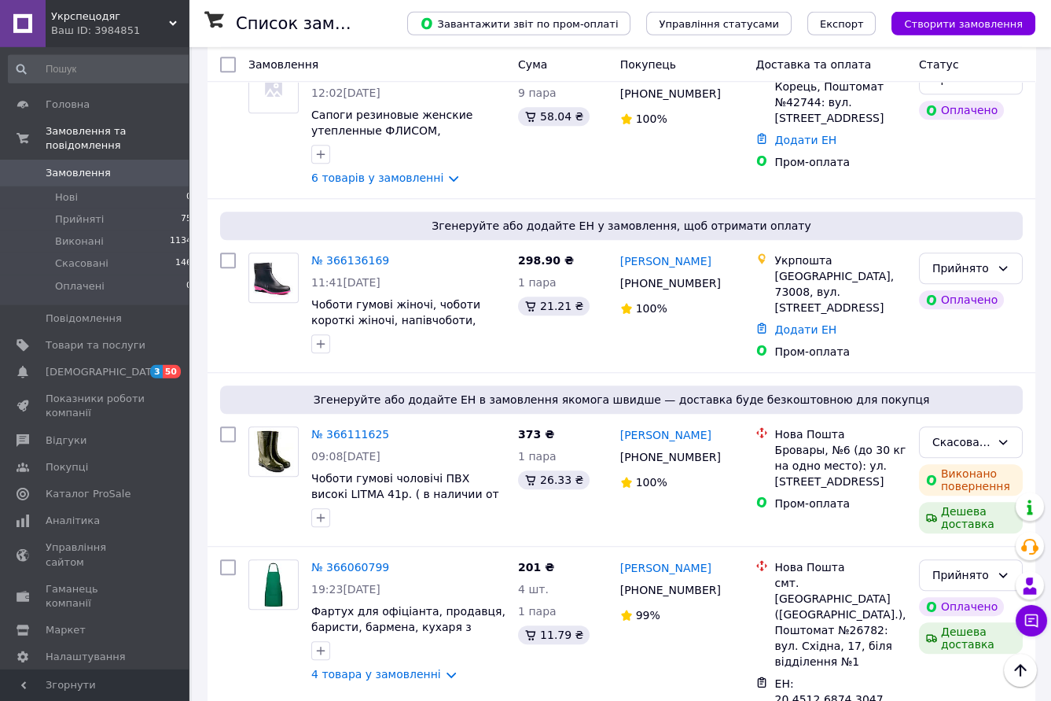
scroll to position [2933, 0]
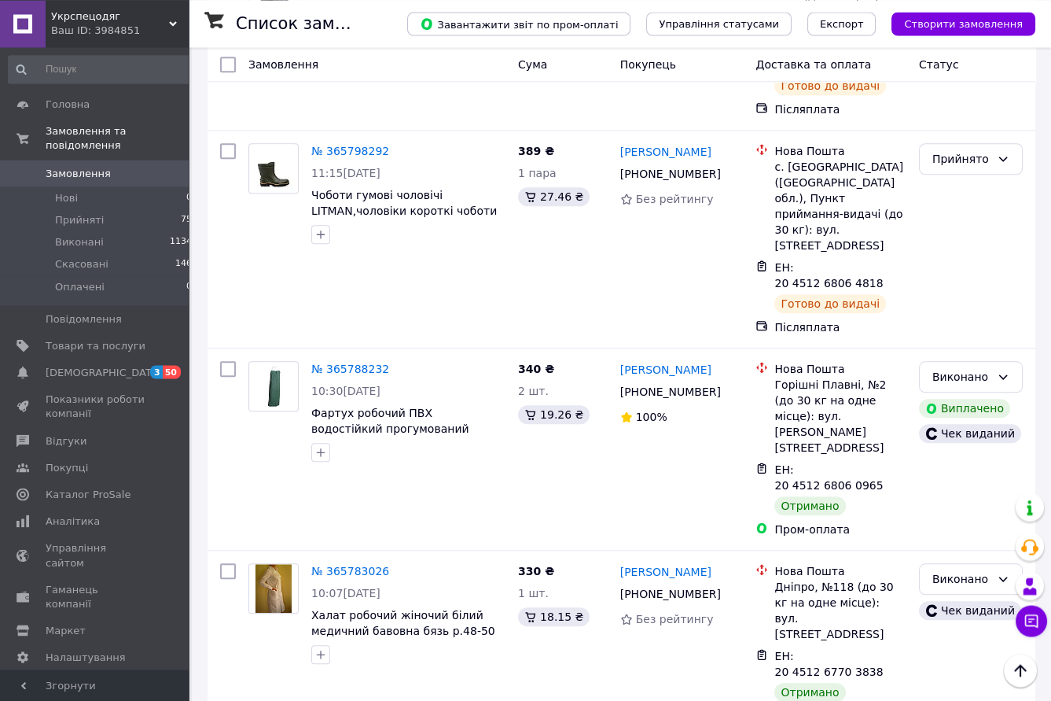
scroll to position [2717, 0]
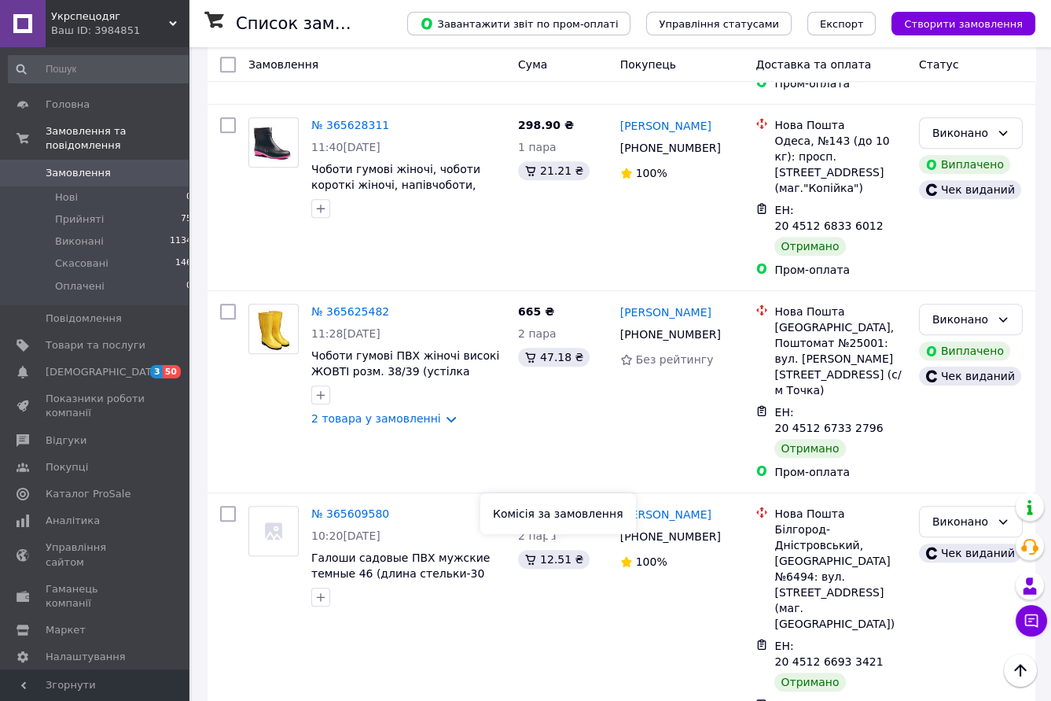
scroll to position [2778, 0]
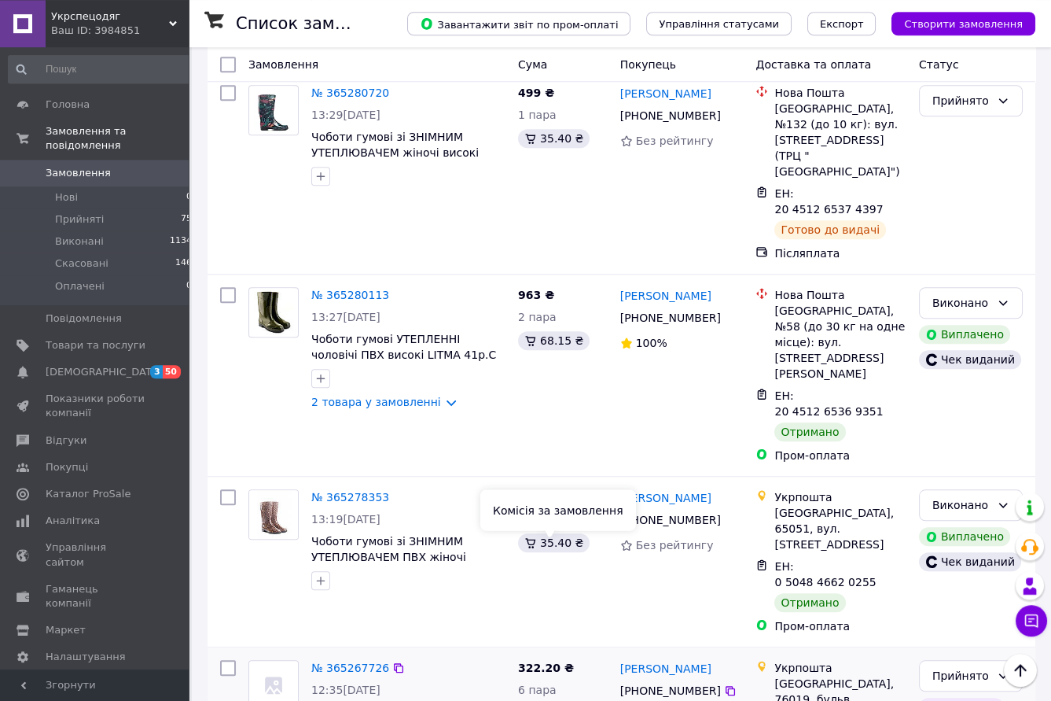
scroll to position [2536, 0]
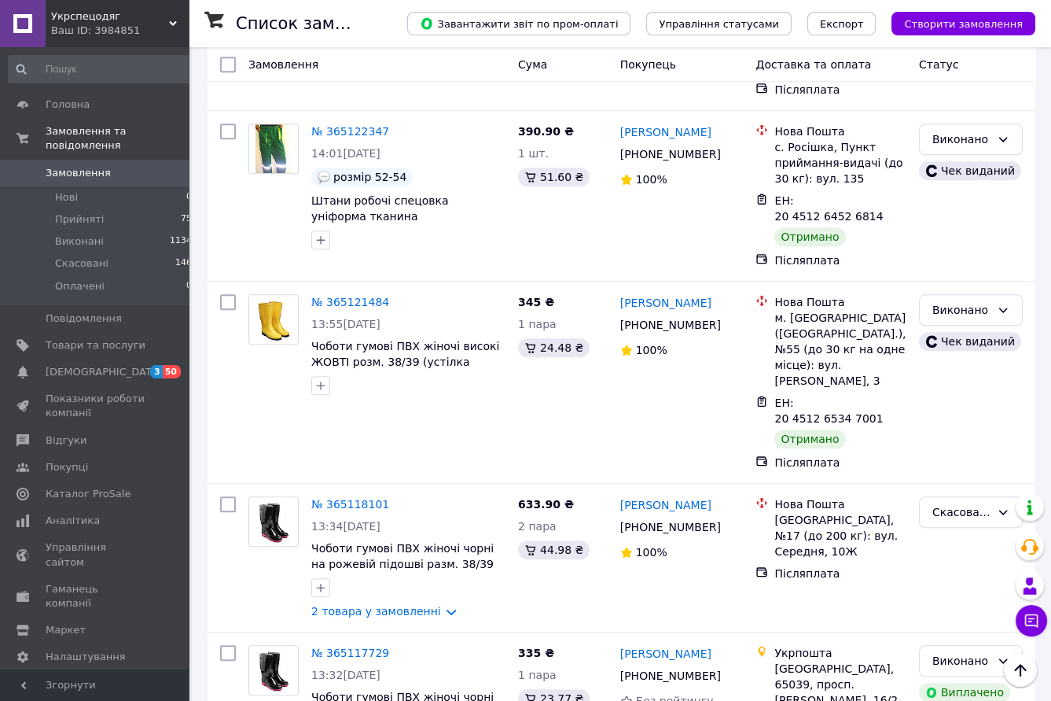
scroll to position [2783, 0]
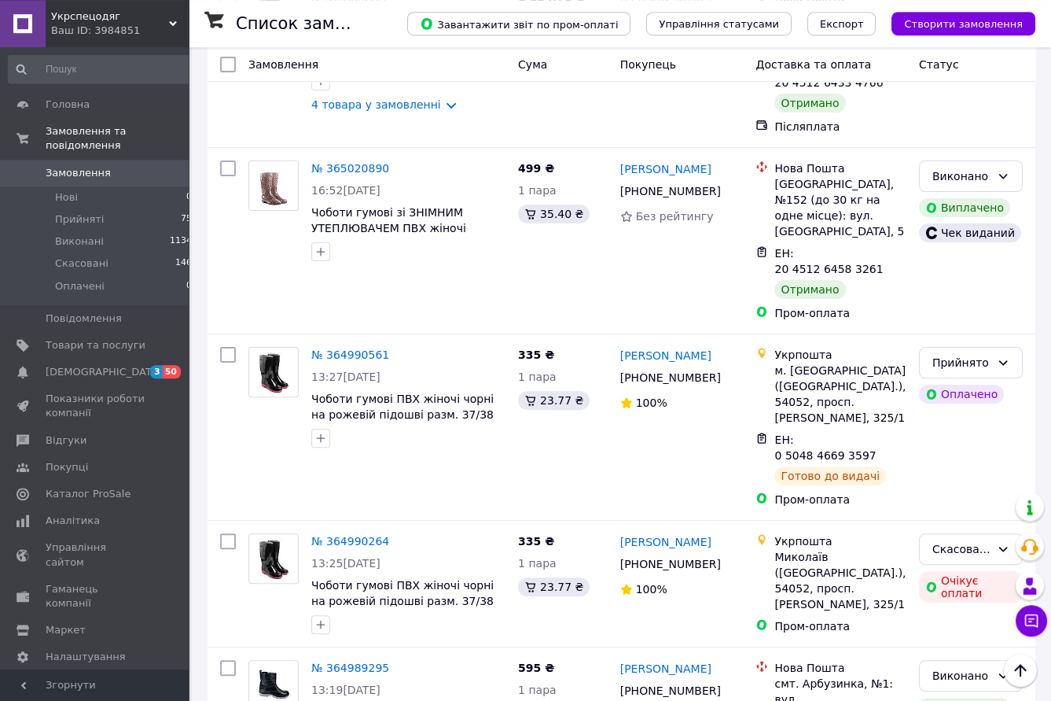
scroll to position [953, 0]
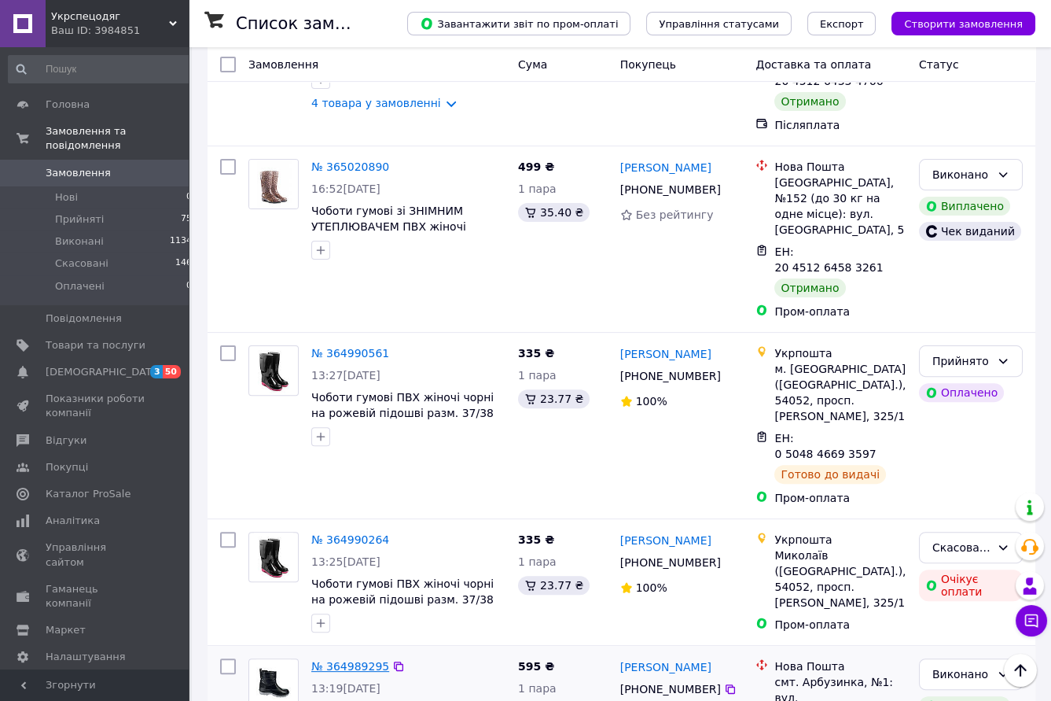
click at [350, 660] on link "№ 364989295" at bounding box center [350, 666] width 78 height 13
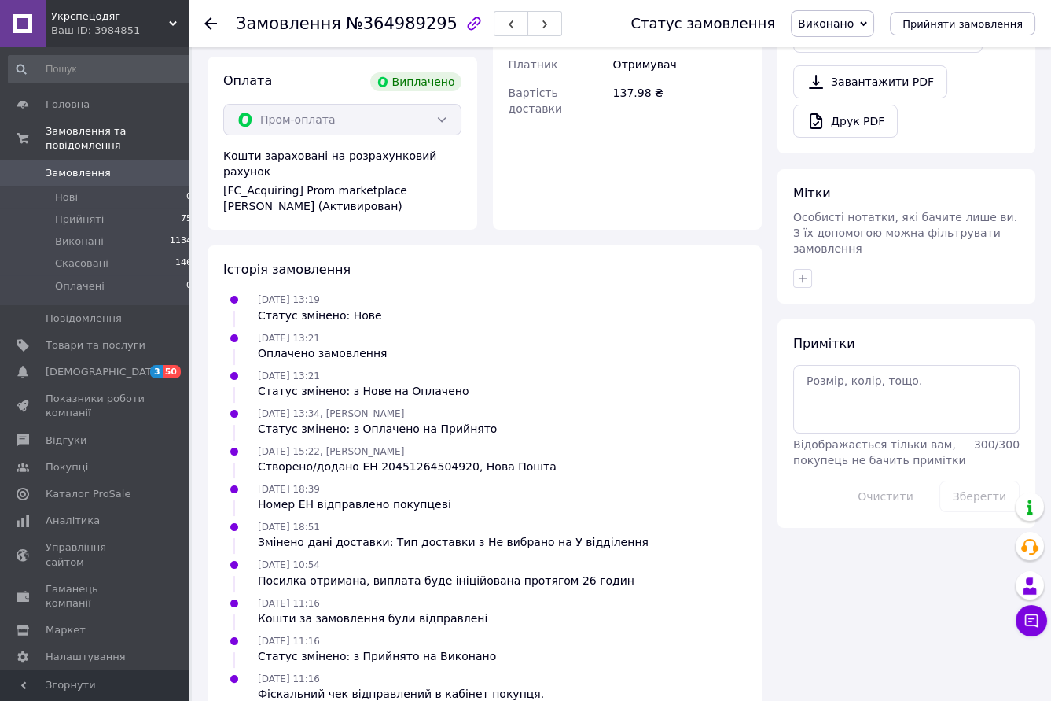
scroll to position [27, 0]
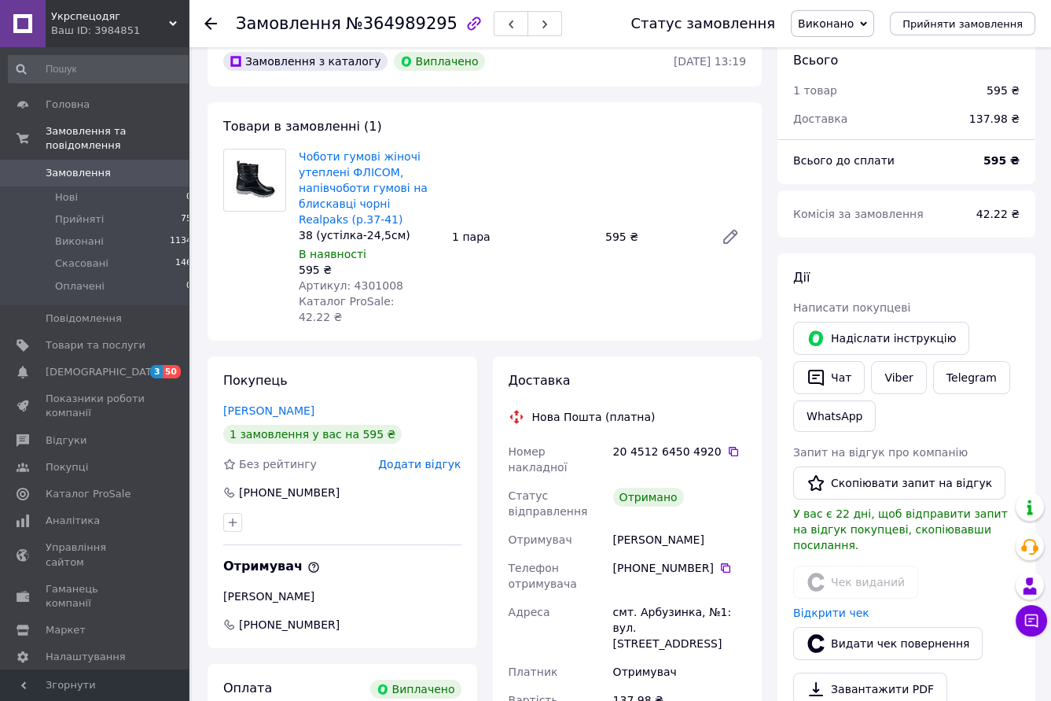
click at [204, 21] on icon at bounding box center [210, 23] width 13 height 13
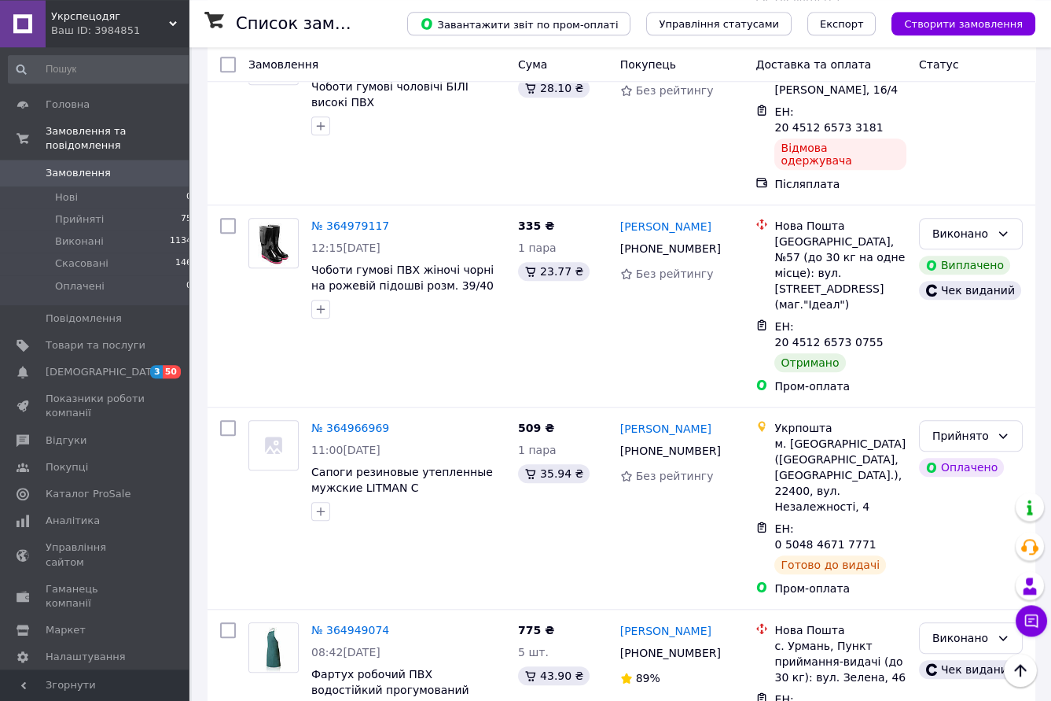
scroll to position [2611, 0]
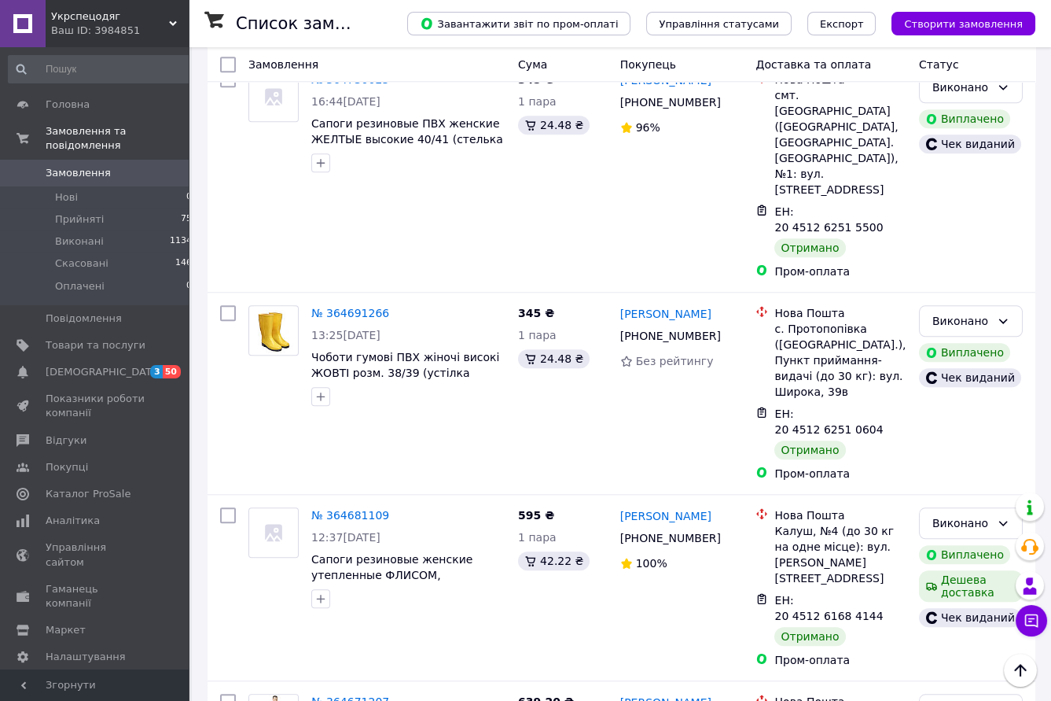
scroll to position [2737, 0]
